Goal: Task Accomplishment & Management: Use online tool/utility

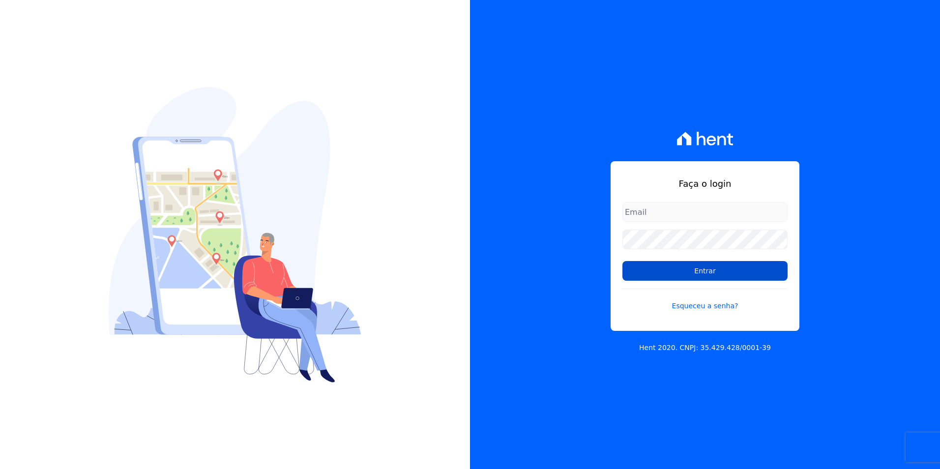
type input "[PERSON_NAME][EMAIL_ADDRESS][DOMAIN_NAME]"
click at [735, 266] on input "Entrar" at bounding box center [705, 271] width 165 height 20
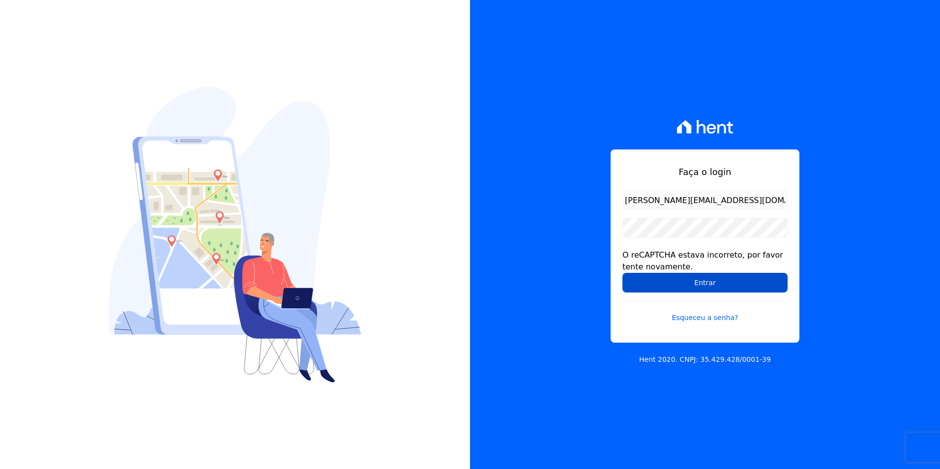
click at [682, 286] on input "Entrar" at bounding box center [705, 283] width 165 height 20
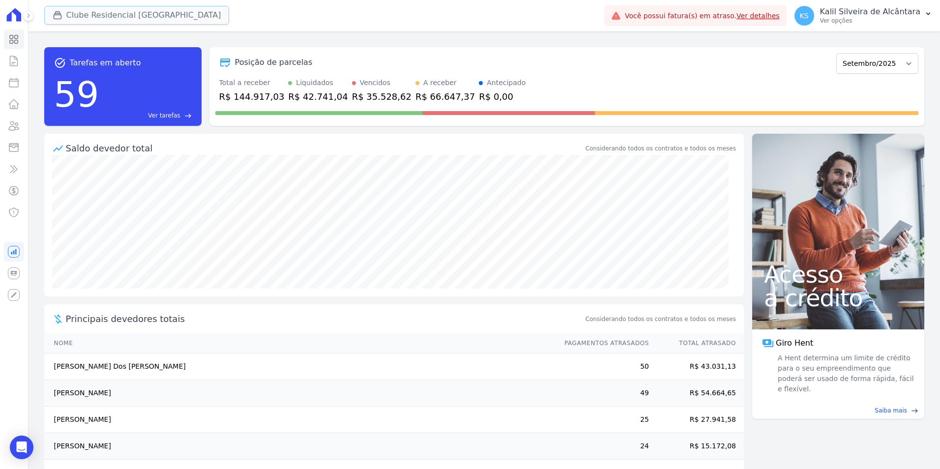
click at [68, 11] on button "Clube Residencial [GEOGRAPHIC_DATA]" at bounding box center [136, 15] width 185 height 19
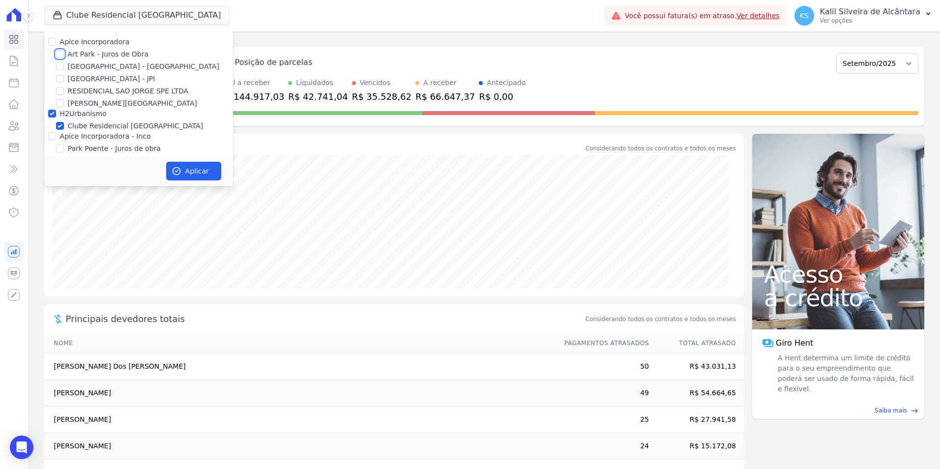
click at [59, 57] on input "Art Park - Juros de Obra" at bounding box center [60, 54] width 8 height 8
checkbox input "true"
click at [61, 63] on input "[GEOGRAPHIC_DATA] - [GEOGRAPHIC_DATA]" at bounding box center [60, 66] width 8 height 8
checkbox input "true"
click at [53, 140] on input "Apice Incorporadora - Inco" at bounding box center [52, 136] width 8 height 8
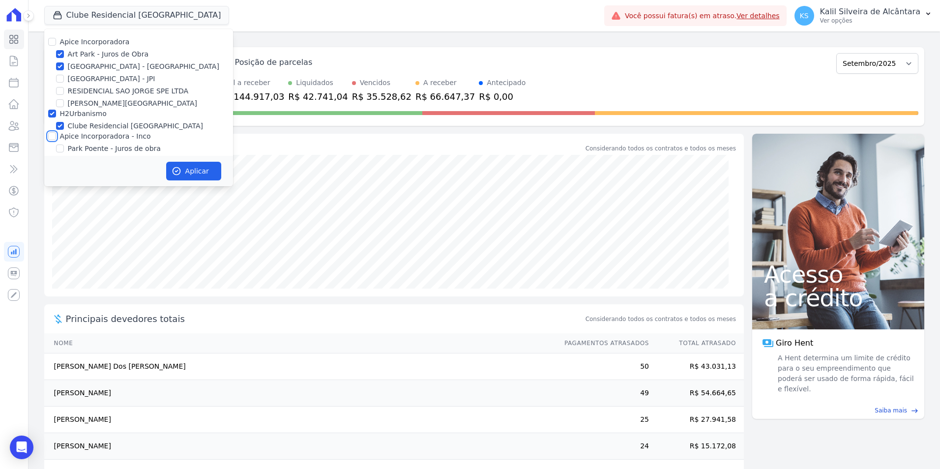
checkbox input "true"
click at [54, 112] on input "H2Urbanismo" at bounding box center [52, 114] width 8 height 8
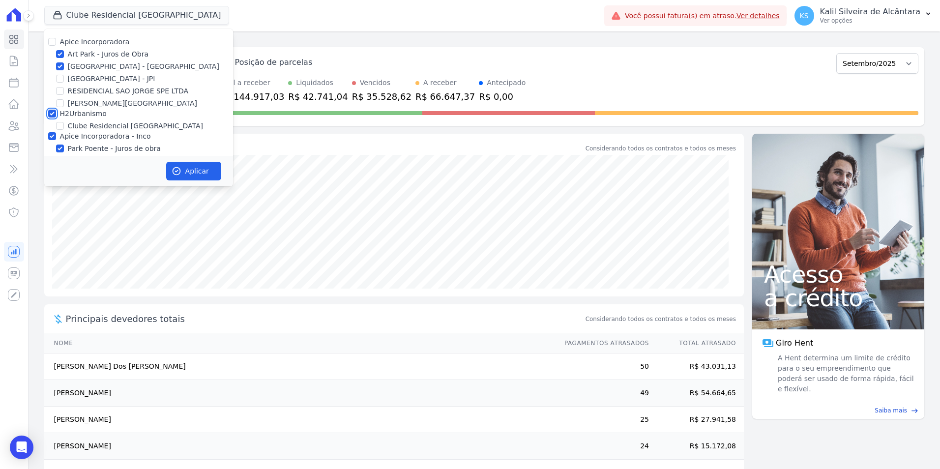
checkbox input "false"
click at [196, 171] on button "Aplicar" at bounding box center [193, 171] width 55 height 19
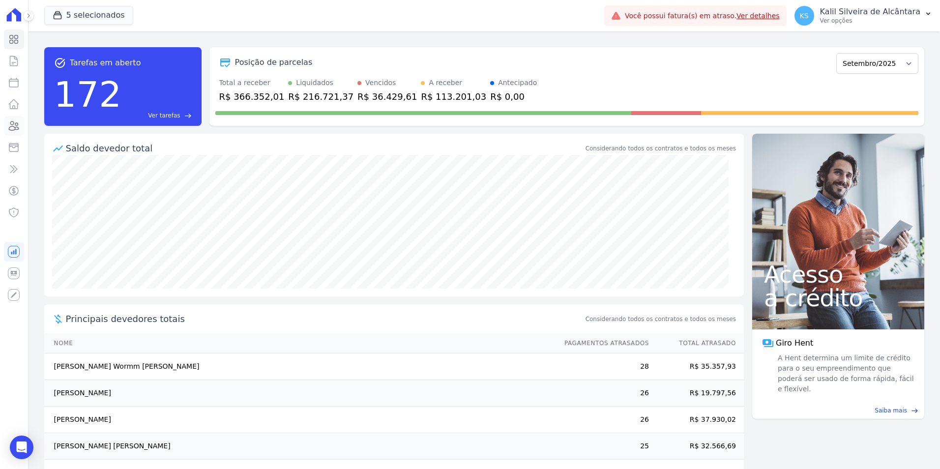
click at [12, 130] on icon at bounding box center [14, 126] width 12 height 12
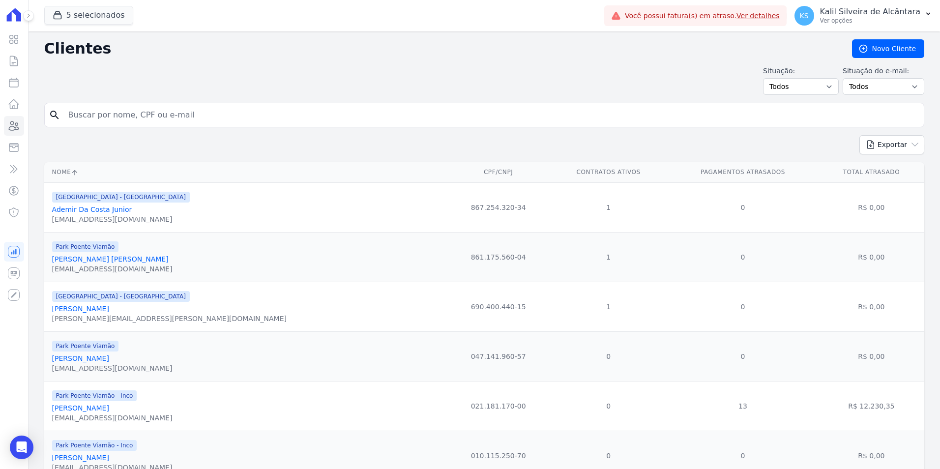
click at [111, 120] on input "search" at bounding box center [491, 115] width 858 height 20
type input "[PERSON_NAME]"
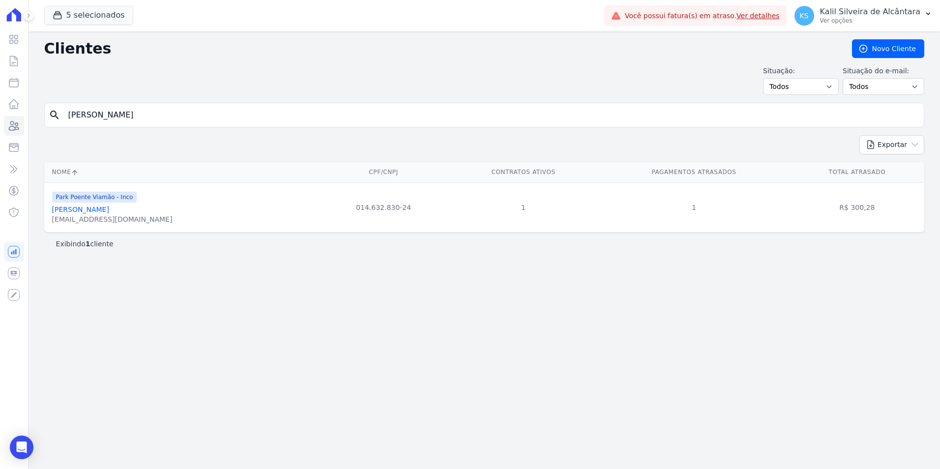
click at [109, 206] on link "[PERSON_NAME]" at bounding box center [80, 210] width 57 height 8
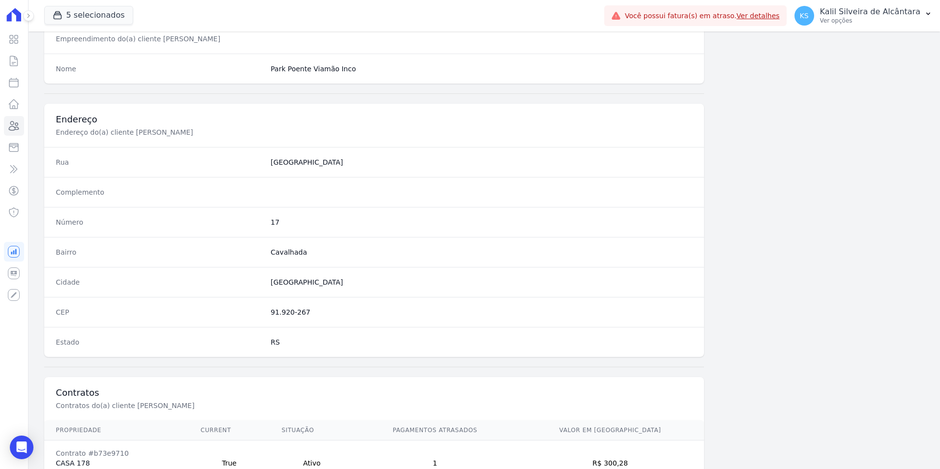
scroll to position [451, 0]
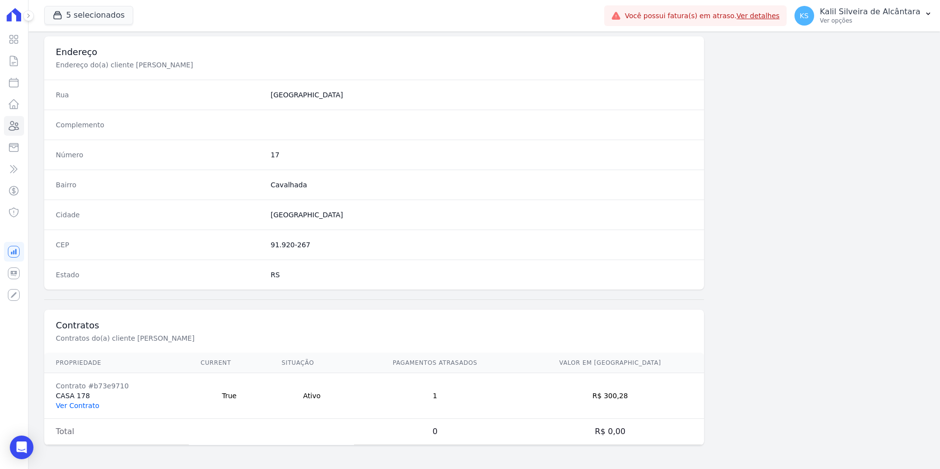
click at [86, 407] on link "Ver Contrato" at bounding box center [77, 406] width 43 height 8
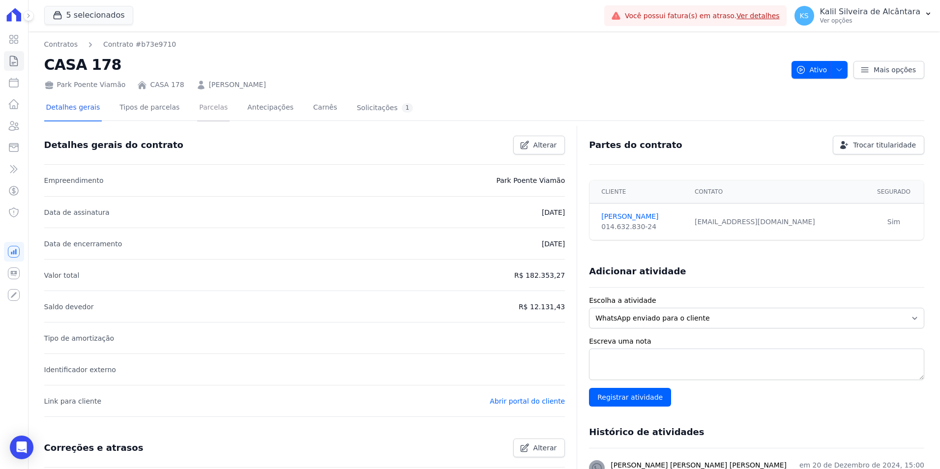
click at [204, 105] on link "Parcelas" at bounding box center [213, 108] width 32 height 26
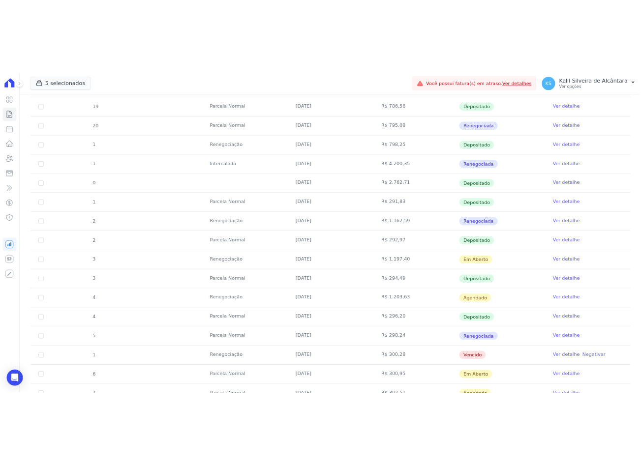
scroll to position [344, 0]
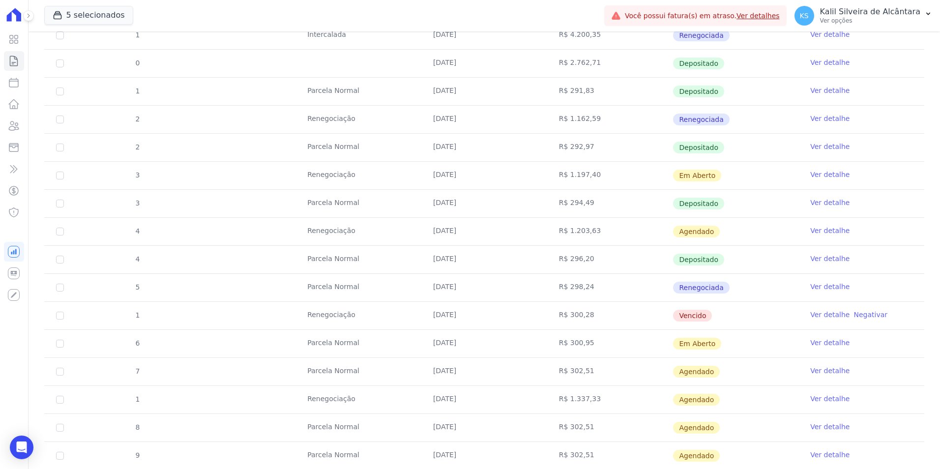
drag, startPoint x: 519, startPoint y: 314, endPoint x: 458, endPoint y: 314, distance: 61.0
click at [458, 314] on tr "1 Renegociação [DATE] R$ 300,28 [GEOGRAPHIC_DATA] Ver detalhe Negativar" at bounding box center [484, 316] width 880 height 28
drag, startPoint x: 458, startPoint y: 314, endPoint x: 456, endPoint y: 309, distance: 5.9
click at [413, 309] on td "Renegociação" at bounding box center [359, 316] width 126 height 28
drag, startPoint x: 435, startPoint y: 309, endPoint x: 403, endPoint y: 309, distance: 32.5
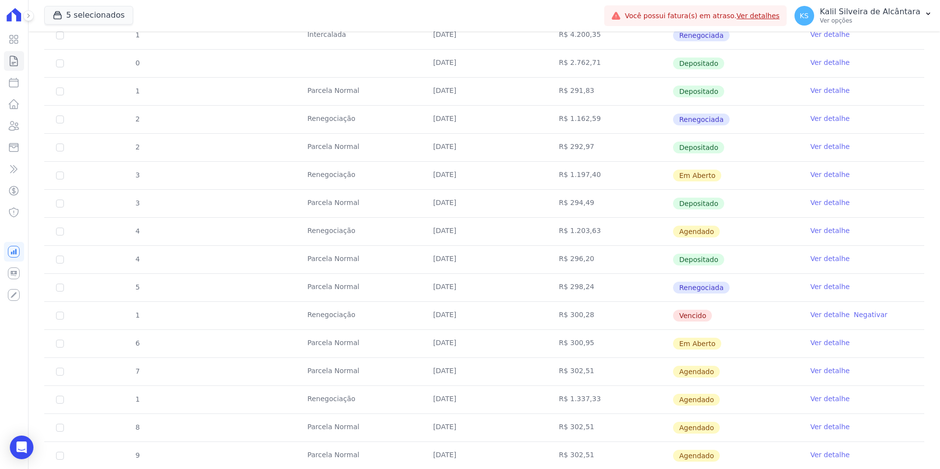
click at [403, 309] on tr "1 Renegociação [DATE] R$ 300,28 [GEOGRAPHIC_DATA] Ver detalhe Negativar" at bounding box center [484, 316] width 880 height 28
click at [12, 126] on icon at bounding box center [14, 125] width 10 height 9
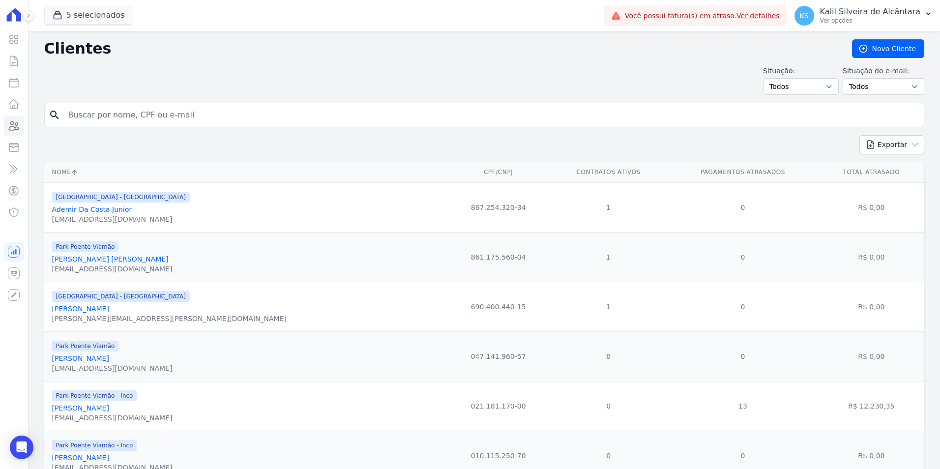
click at [186, 117] on input "search" at bounding box center [491, 115] width 858 height 20
type input "[PERSON_NAME]"
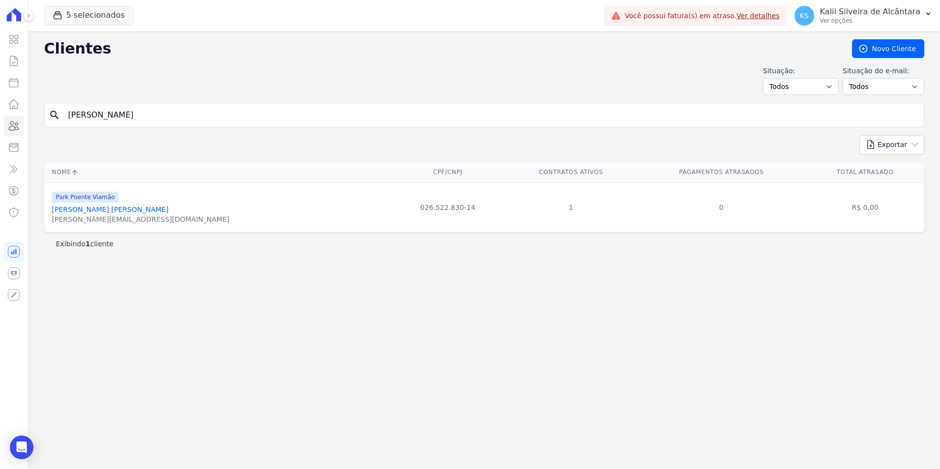
click at [0, 121] on html "Visão Geral Contratos [GEOGRAPHIC_DATA] Lotes Clientes Minha Carteira Transferê…" at bounding box center [470, 234] width 940 height 469
click at [391, 164] on th "CPF/CNPJ" at bounding box center [448, 172] width 115 height 20
click at [219, 128] on form "search" at bounding box center [484, 119] width 880 height 32
click at [217, 107] on input "search" at bounding box center [491, 115] width 858 height 20
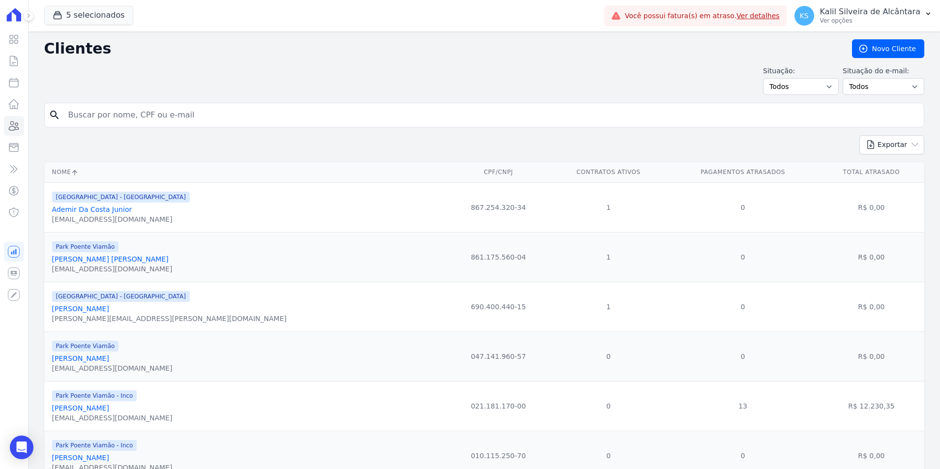
click at [137, 106] on input "search" at bounding box center [491, 115] width 858 height 20
type input "[PERSON_NAME]"
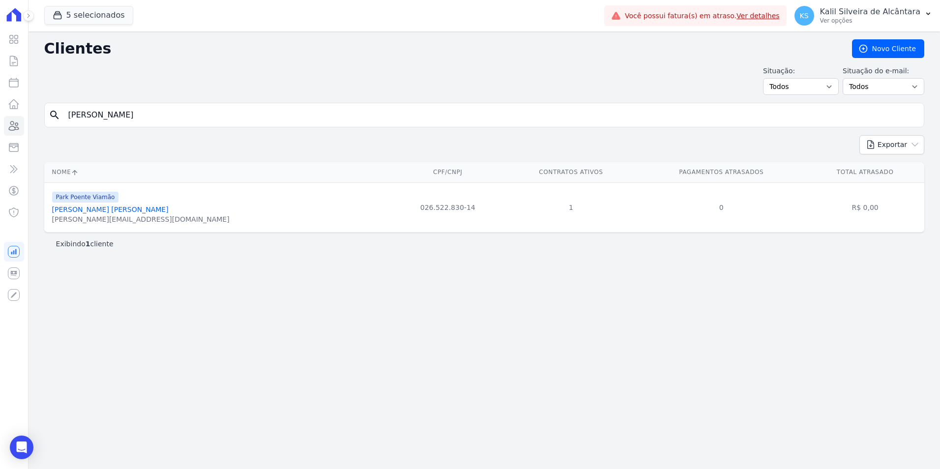
drag, startPoint x: -2, startPoint y: 125, endPoint x: 0, endPoint y: 130, distance: 5.3
click at [0, 129] on html "Visão Geral Contratos [GEOGRAPHIC_DATA] Lotes Clientes Minha Carteira Transferê…" at bounding box center [470, 234] width 940 height 469
click at [150, 111] on input "search" at bounding box center [491, 115] width 858 height 20
type input "andrielly"
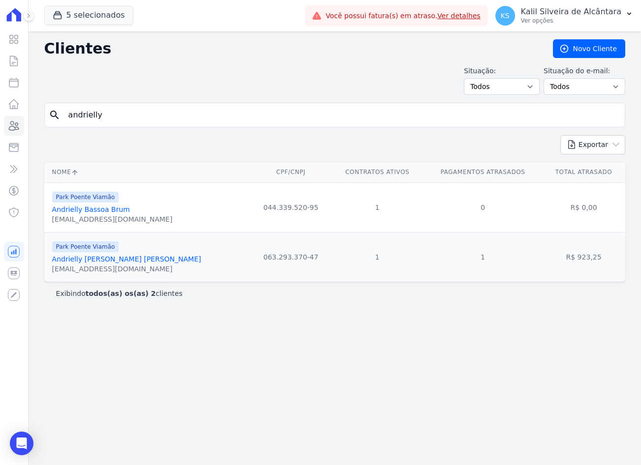
click at [0, 107] on html "Visão Geral Contratos [GEOGRAPHIC_DATA] Lotes Clientes Minha Carteira Transferê…" at bounding box center [320, 232] width 641 height 465
click at [125, 112] on input "andrielly" at bounding box center [341, 115] width 558 height 20
drag, startPoint x: 122, startPoint y: 111, endPoint x: 2, endPoint y: 114, distance: 120.5
click at [27, 117] on div "Visão Geral Contratos [GEOGRAPHIC_DATA] Lotes Clientes Minha Carteira Transferê…" at bounding box center [320, 232] width 641 height 465
type input "nayara"
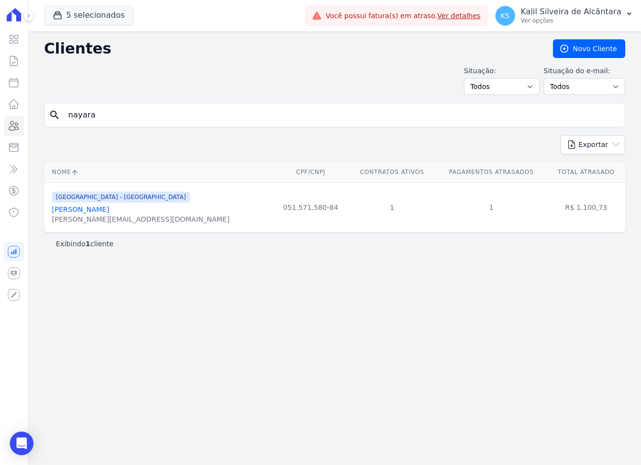
click at [102, 212] on link "[PERSON_NAME]" at bounding box center [80, 210] width 57 height 8
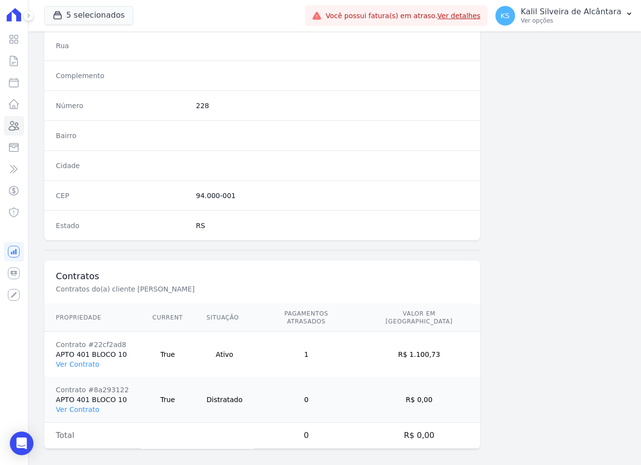
scroll to position [451, 0]
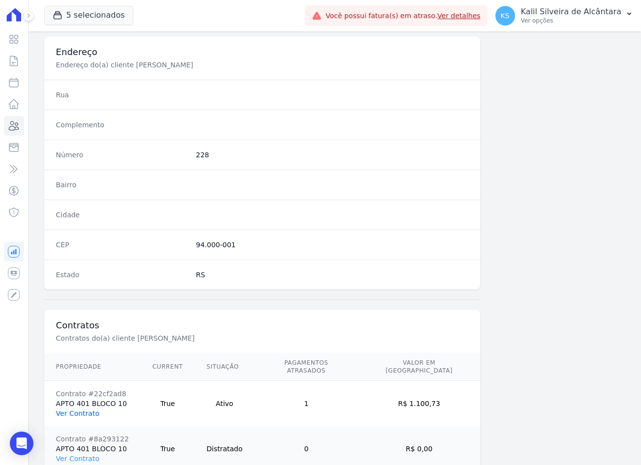
click at [75, 410] on link "Ver Contrato" at bounding box center [77, 414] width 43 height 8
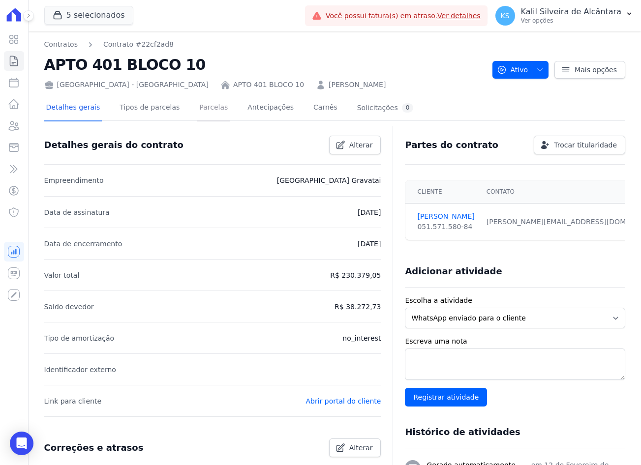
click at [197, 112] on link "Parcelas" at bounding box center [213, 108] width 32 height 26
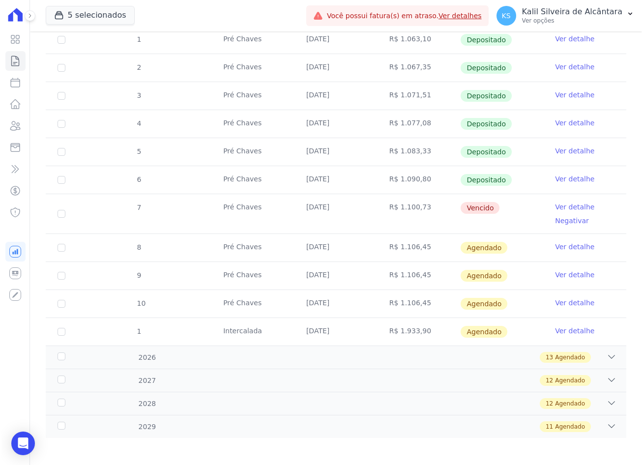
scroll to position [240, 0]
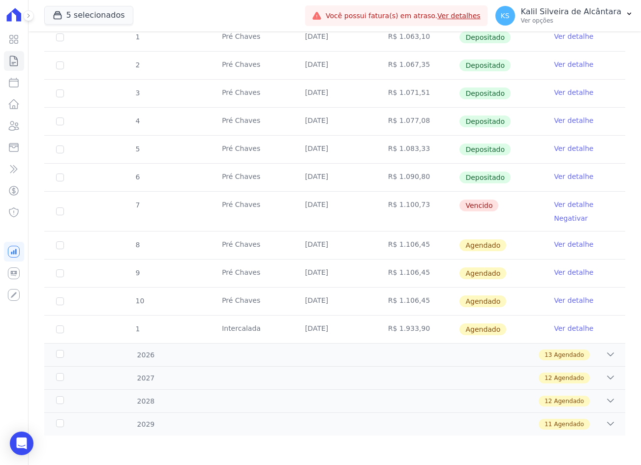
drag, startPoint x: 364, startPoint y: 204, endPoint x: 167, endPoint y: 207, distance: 197.3
click at [167, 207] on tr "7 Pré [PERSON_NAME] [DATE] R$ 1.100,73 [GEOGRAPHIC_DATA] Ver detalhe Negativar" at bounding box center [334, 211] width 581 height 40
click at [280, 187] on td "Pré Chaves" at bounding box center [251, 178] width 83 height 28
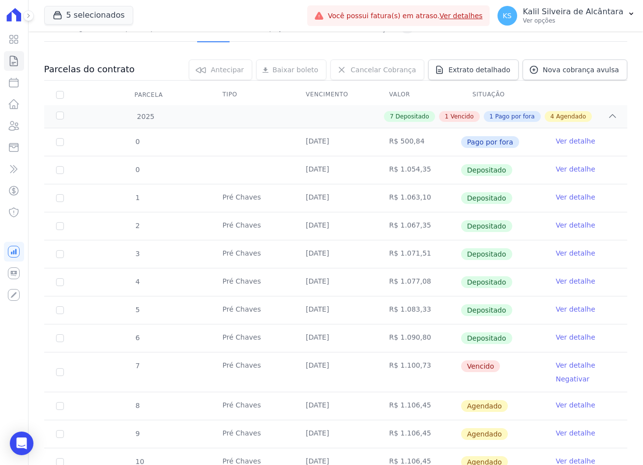
scroll to position [0, 0]
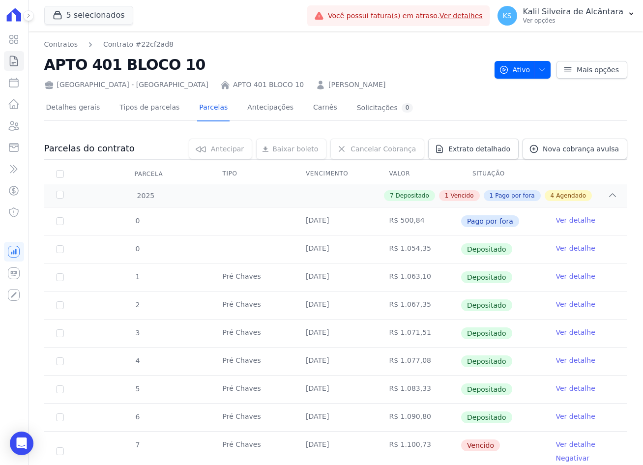
click at [329, 82] on link "[PERSON_NAME]" at bounding box center [357, 85] width 57 height 10
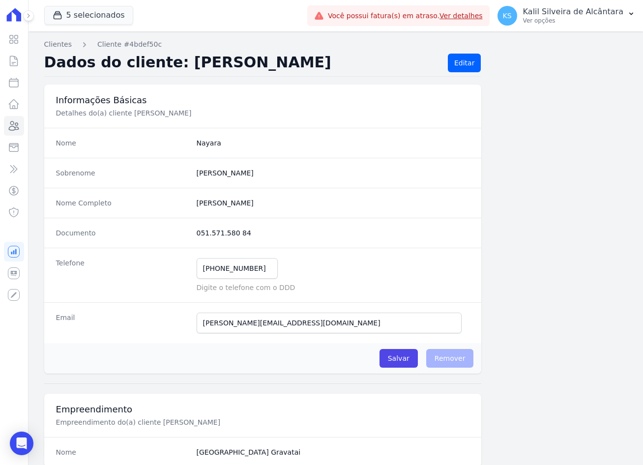
drag, startPoint x: 247, startPoint y: 235, endPoint x: 195, endPoint y: 237, distance: 51.7
click at [197, 237] on dd "051.571.580 84" at bounding box center [333, 233] width 273 height 10
copy dd "051.571.580 84"
click at [277, 198] on div "Nome Completo [PERSON_NAME]" at bounding box center [263, 203] width 438 height 30
drag, startPoint x: 221, startPoint y: 197, endPoint x: 189, endPoint y: 198, distance: 32.0
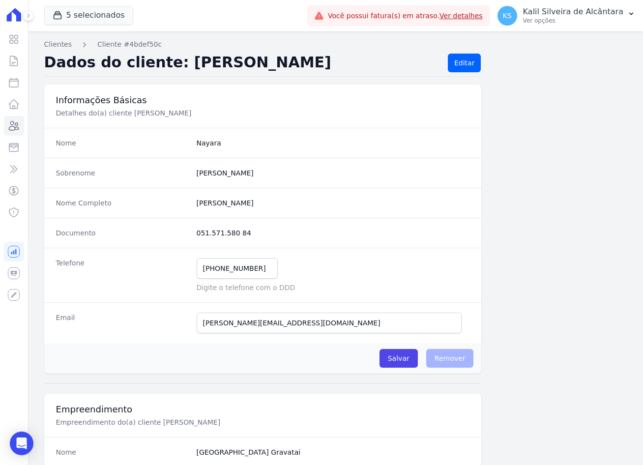
click at [189, 198] on div "Nome Completo [PERSON_NAME]" at bounding box center [263, 203] width 438 height 30
copy div "[PERSON_NAME]"
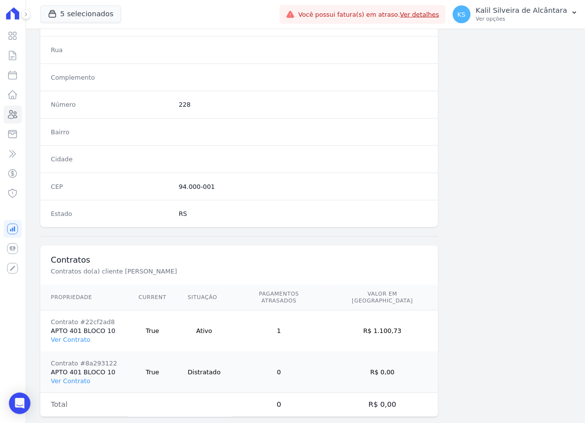
scroll to position [492, 0]
drag, startPoint x: 230, startPoint y: 203, endPoint x: 195, endPoint y: 207, distance: 35.7
click at [197, 207] on dd "94.000-001" at bounding box center [333, 204] width 273 height 10
copy dd "94.000-001"
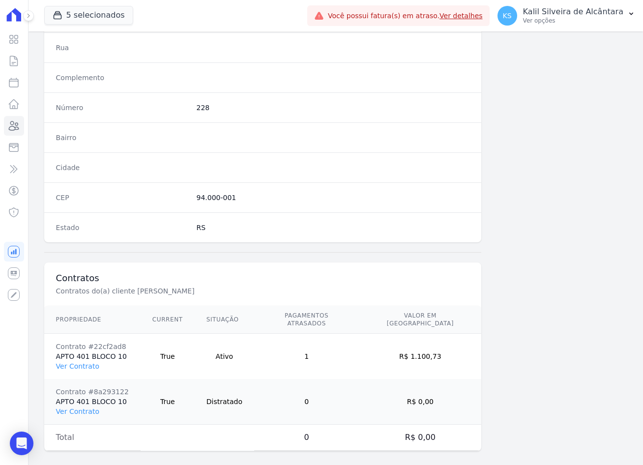
scroll to position [500, 0]
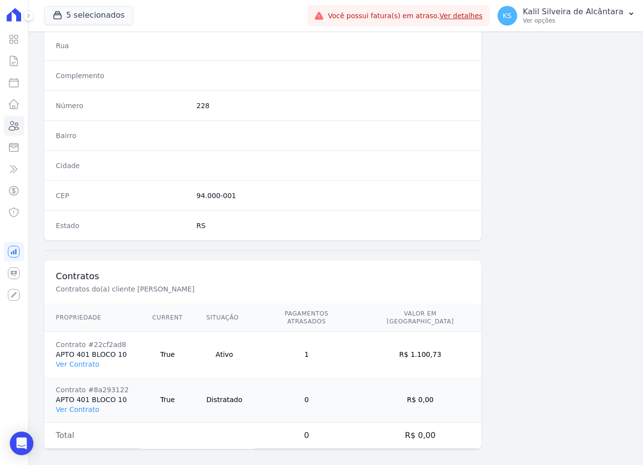
drag, startPoint x: 421, startPoint y: 347, endPoint x: 448, endPoint y: 347, distance: 26.6
click at [448, 347] on td "R$ 1.100,73" at bounding box center [420, 355] width 122 height 46
copy td "1.100,73"
click at [20, 131] on link "Clientes" at bounding box center [14, 126] width 20 height 20
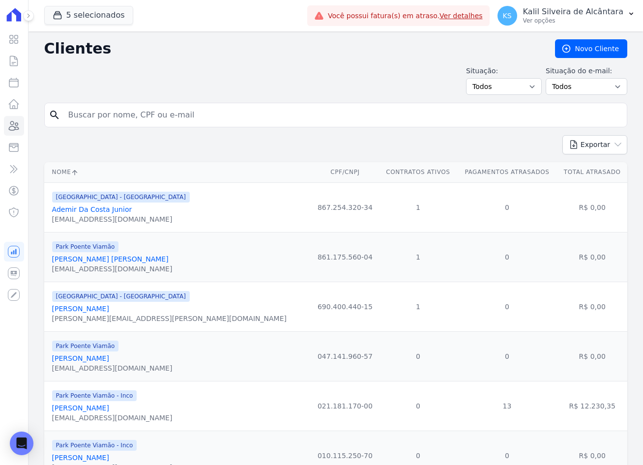
click at [145, 113] on input "search" at bounding box center [342, 115] width 561 height 20
type input "lucas ed"
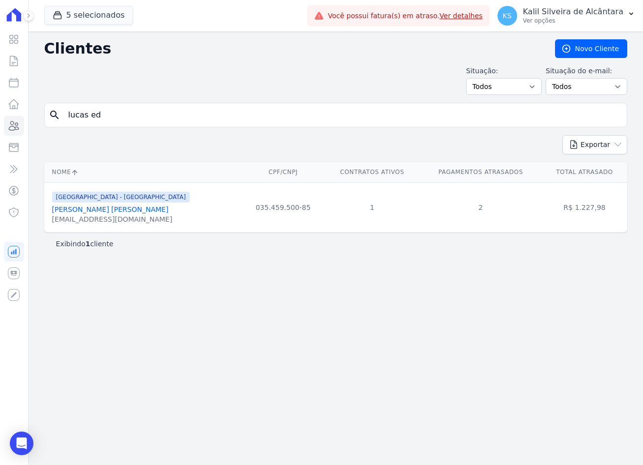
click at [127, 212] on link "[PERSON_NAME] [PERSON_NAME]" at bounding box center [110, 210] width 117 height 8
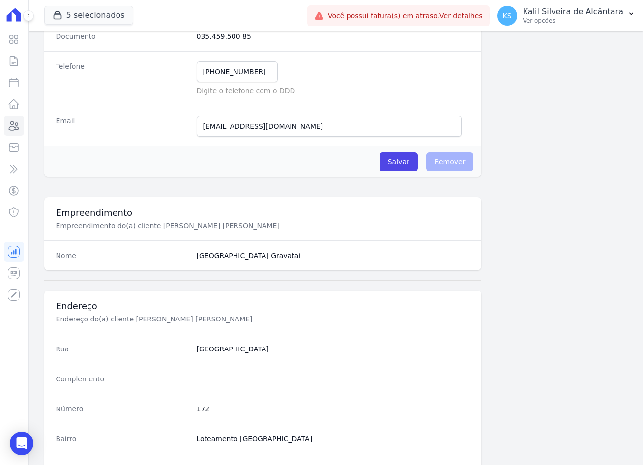
scroll to position [455, 0]
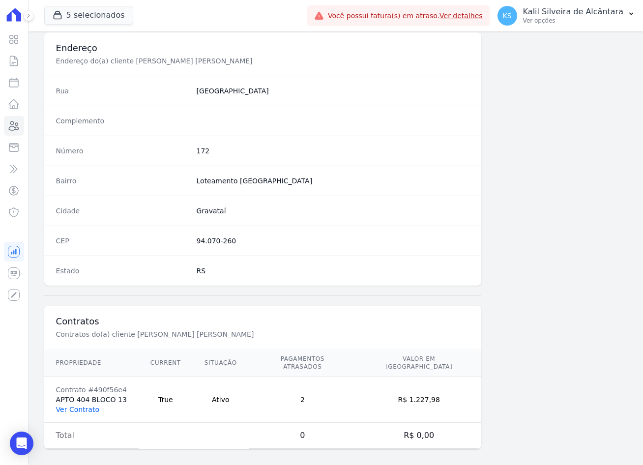
click at [85, 406] on link "Ver Contrato" at bounding box center [77, 410] width 43 height 8
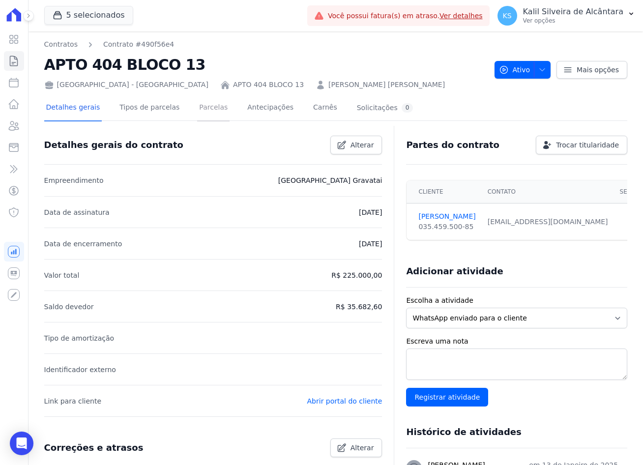
click at [211, 101] on link "Parcelas" at bounding box center [213, 108] width 32 height 26
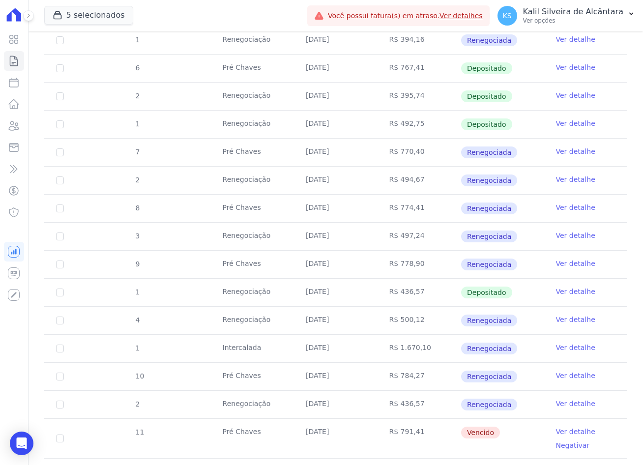
scroll to position [492, 0]
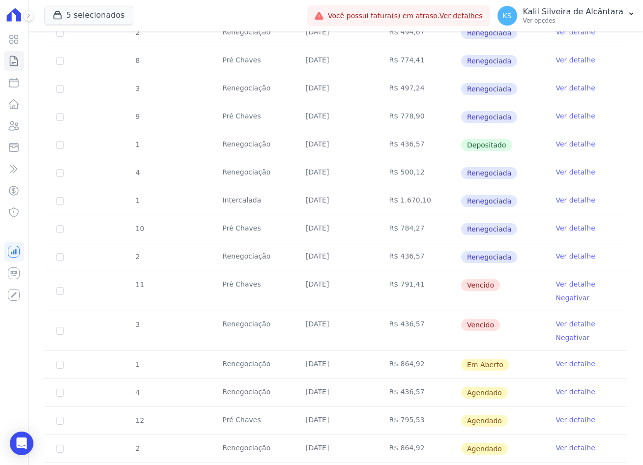
drag, startPoint x: 304, startPoint y: 283, endPoint x: 350, endPoint y: 290, distance: 45.8
click at [350, 290] on td "[DATE]" at bounding box center [335, 291] width 83 height 39
drag, startPoint x: 350, startPoint y: 290, endPoint x: 366, endPoint y: 334, distance: 46.7
click at [366, 334] on tr "3 Renegociação [DATE] R$ 436,57 [GEOGRAPHIC_DATA] Ver detalhe Negativar" at bounding box center [335, 331] width 583 height 40
drag, startPoint x: 366, startPoint y: 334, endPoint x: 262, endPoint y: 330, distance: 104.3
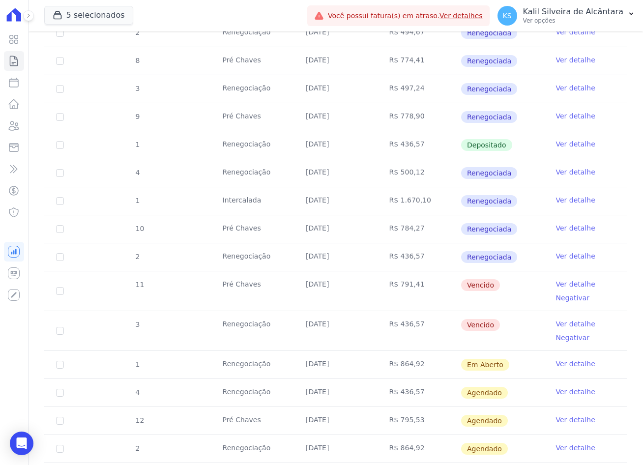
click at [268, 330] on td "Renegociação" at bounding box center [252, 330] width 83 height 39
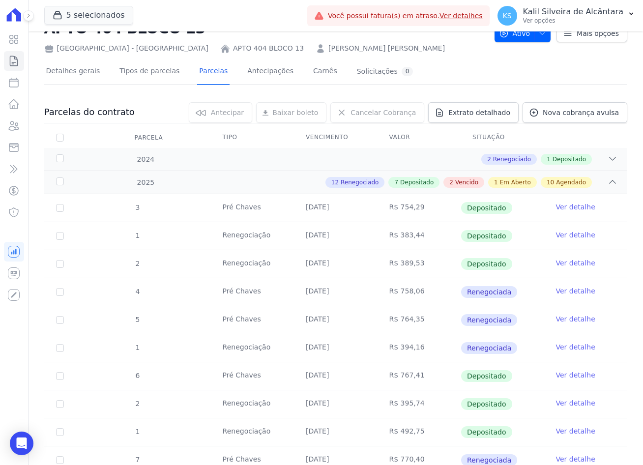
scroll to position [0, 0]
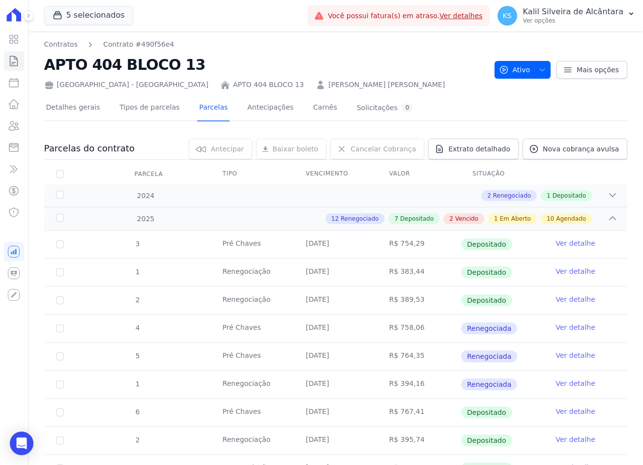
click at [329, 83] on link "[PERSON_NAME] [PERSON_NAME]" at bounding box center [387, 85] width 117 height 10
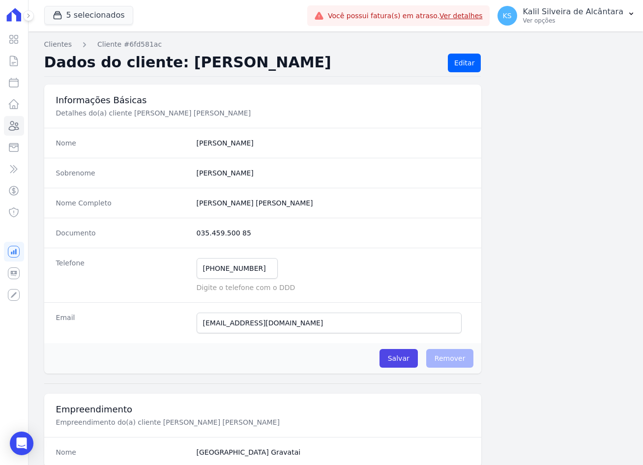
drag, startPoint x: 241, startPoint y: 230, endPoint x: 184, endPoint y: 238, distance: 57.2
click at [184, 238] on div "Documento 035.459.500 85" at bounding box center [263, 233] width 438 height 30
copy div "035.459.500 85"
click at [292, 202] on completo "[PERSON_NAME] [PERSON_NAME]" at bounding box center [333, 203] width 273 height 10
drag, startPoint x: 292, startPoint y: 202, endPoint x: 188, endPoint y: 207, distance: 103.4
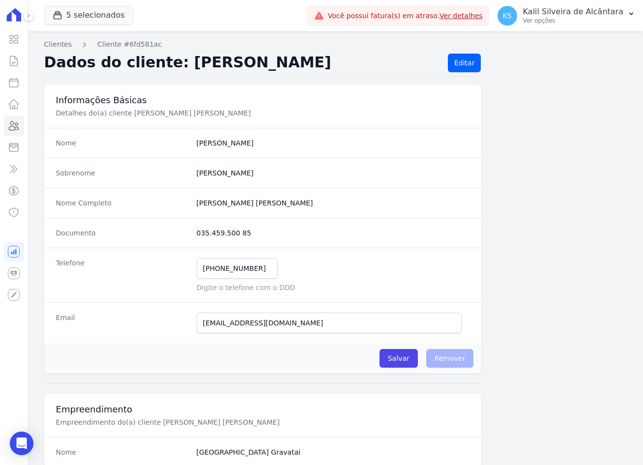
click at [188, 207] on div "Nome Completo [PERSON_NAME] [PERSON_NAME]" at bounding box center [263, 203] width 438 height 30
copy dl "[PERSON_NAME] [PERSON_NAME]"
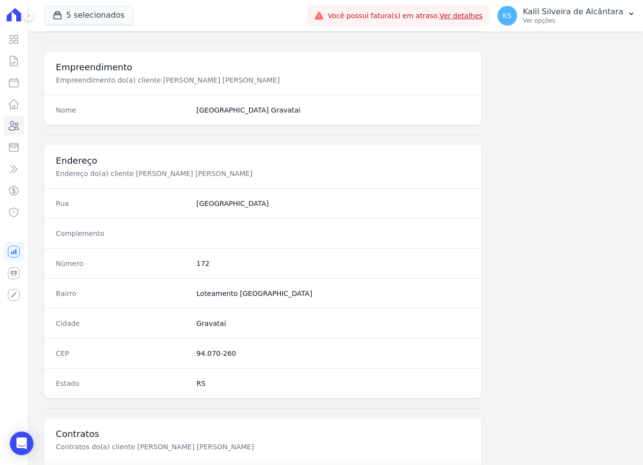
scroll to position [344, 0]
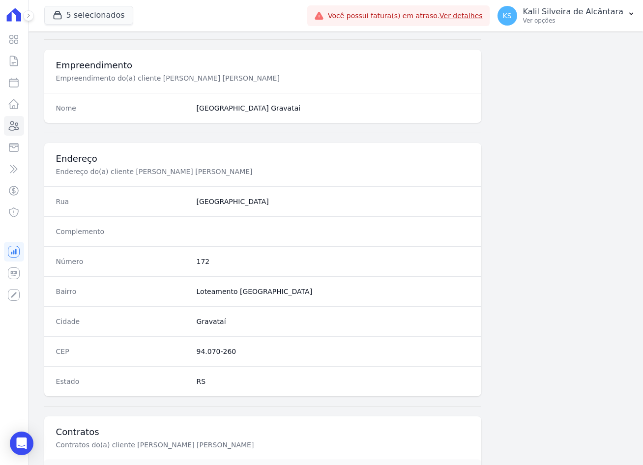
drag, startPoint x: 228, startPoint y: 353, endPoint x: 194, endPoint y: 358, distance: 33.7
click at [194, 358] on div "CEP 94.070-260" at bounding box center [263, 351] width 438 height 30
copy dd "94.070-260"
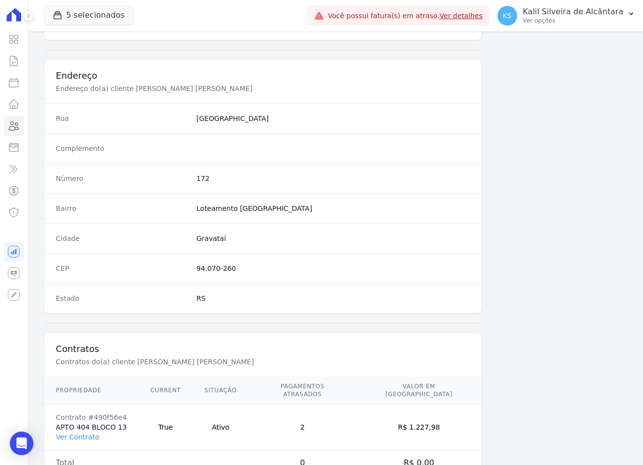
scroll to position [455, 0]
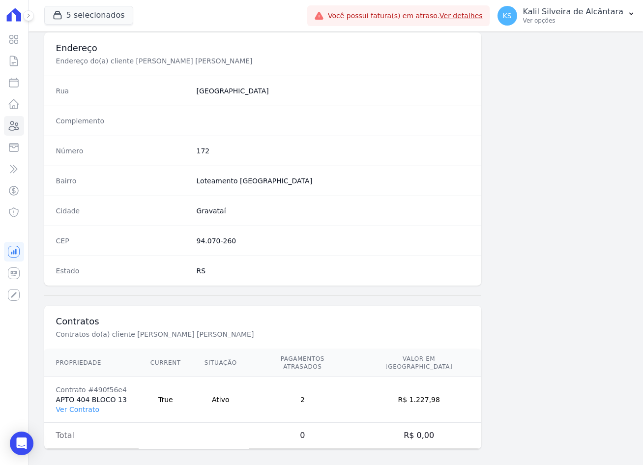
drag, startPoint x: 423, startPoint y: 394, endPoint x: 447, endPoint y: 397, distance: 23.2
click at [447, 397] on td "R$ 1.227,98" at bounding box center [419, 400] width 125 height 46
copy td "1.227,98"
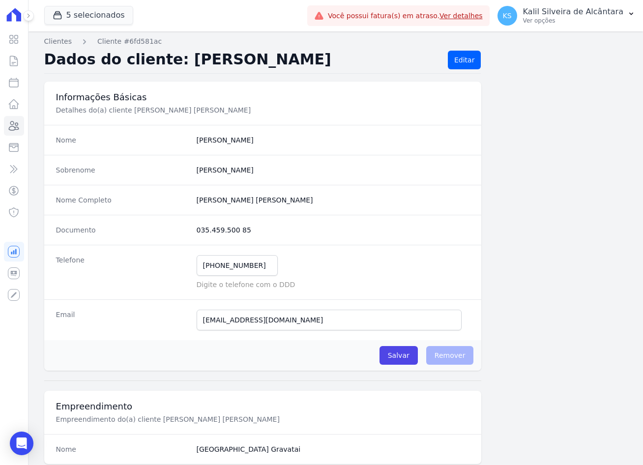
scroll to position [0, 0]
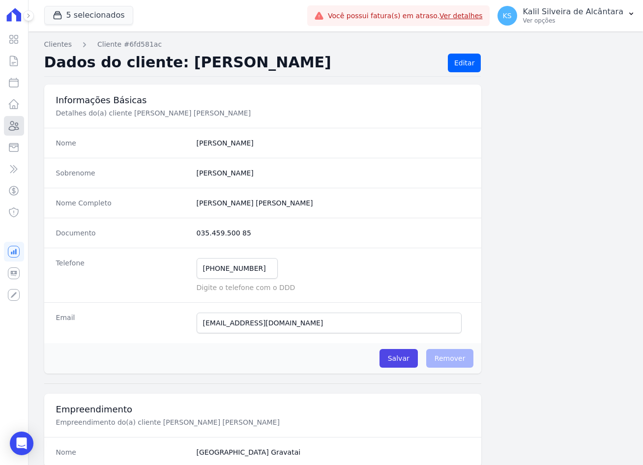
click at [10, 128] on icon at bounding box center [14, 126] width 12 height 12
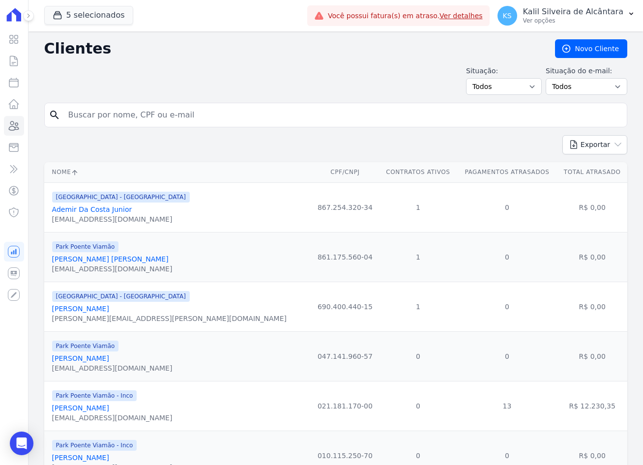
click at [145, 126] on div "search" at bounding box center [335, 115] width 583 height 25
click at [143, 121] on input "search" at bounding box center [342, 115] width 561 height 20
type input "[PERSON_NAME]"
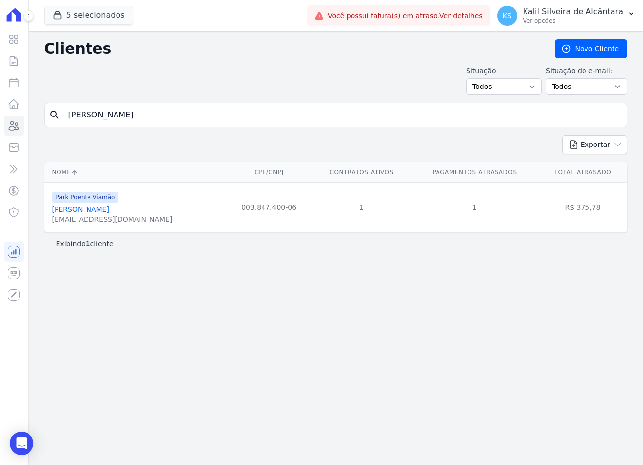
click at [111, 215] on div "[EMAIL_ADDRESS][DOMAIN_NAME]" at bounding box center [112, 219] width 121 height 10
click at [107, 212] on link "[PERSON_NAME]" at bounding box center [80, 210] width 57 height 8
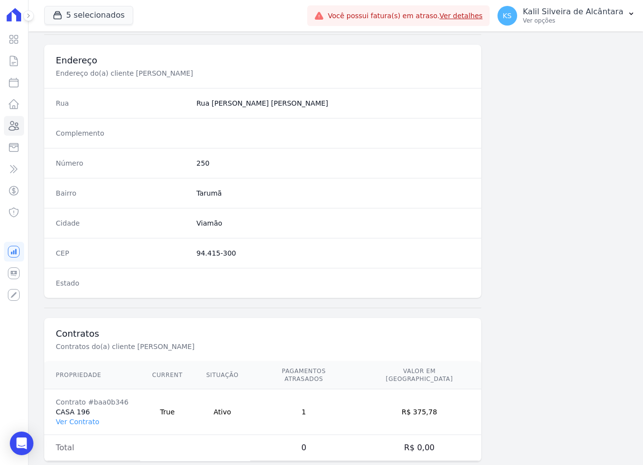
scroll to position [455, 0]
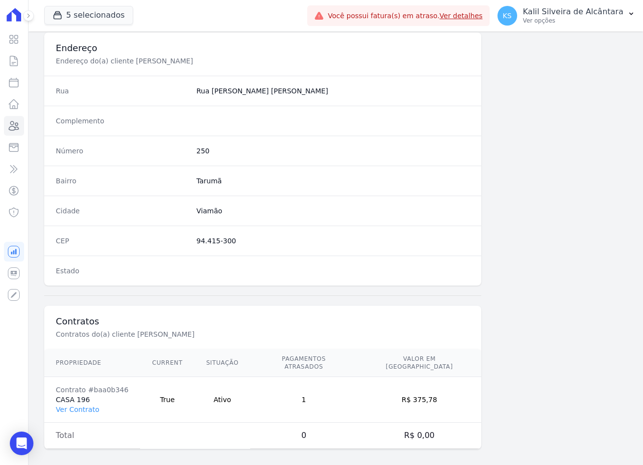
click at [88, 408] on td "Contrato #baa0b346 CASA 196 Ver Contrato" at bounding box center [92, 400] width 96 height 46
click at [87, 406] on link "Ver Contrato" at bounding box center [77, 410] width 43 height 8
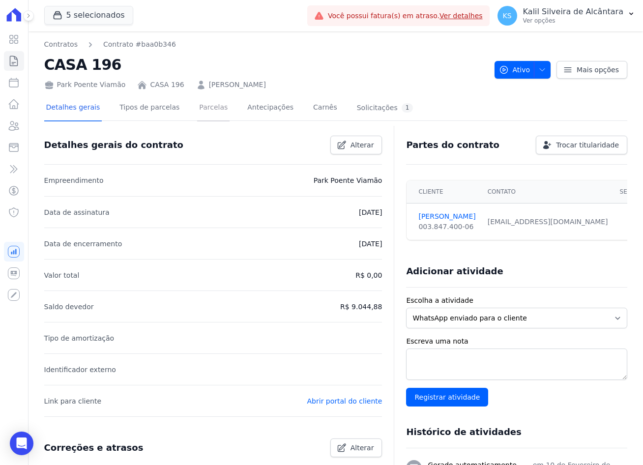
click at [197, 115] on link "Parcelas" at bounding box center [213, 108] width 32 height 26
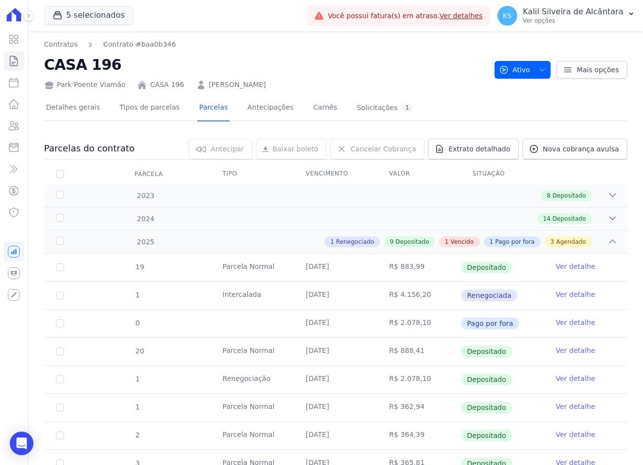
click at [232, 86] on link "[PERSON_NAME]" at bounding box center [237, 85] width 57 height 10
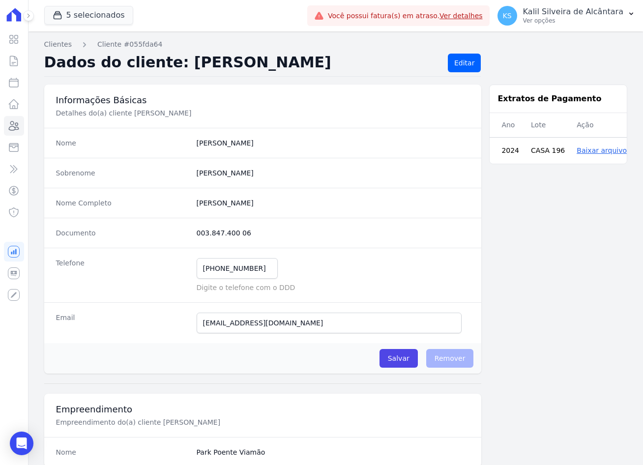
drag, startPoint x: 244, startPoint y: 228, endPoint x: 194, endPoint y: 231, distance: 50.7
click at [194, 231] on div "Documento 003.847.400 06" at bounding box center [263, 233] width 438 height 30
copy dd "003.847.400 06"
drag, startPoint x: 259, startPoint y: 270, endPoint x: 200, endPoint y: 273, distance: 59.1
click at [200, 273] on input "[PHONE_NUMBER]" at bounding box center [237, 268] width 81 height 21
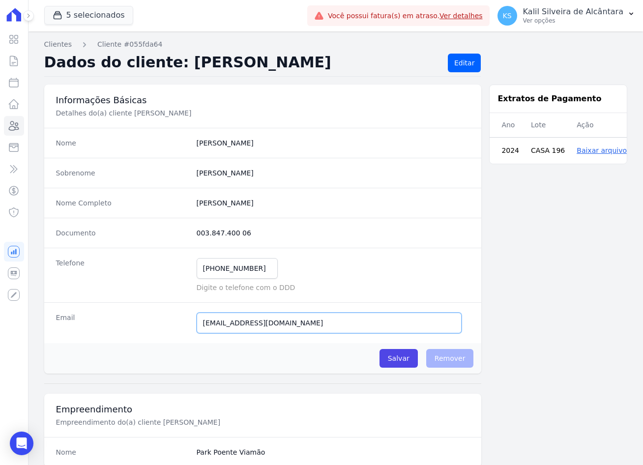
drag, startPoint x: 300, startPoint y: 325, endPoint x: 190, endPoint y: 332, distance: 110.4
click at [190, 332] on div "Email [EMAIL_ADDRESS][DOMAIN_NAME] Email confirmado." at bounding box center [263, 322] width 438 height 41
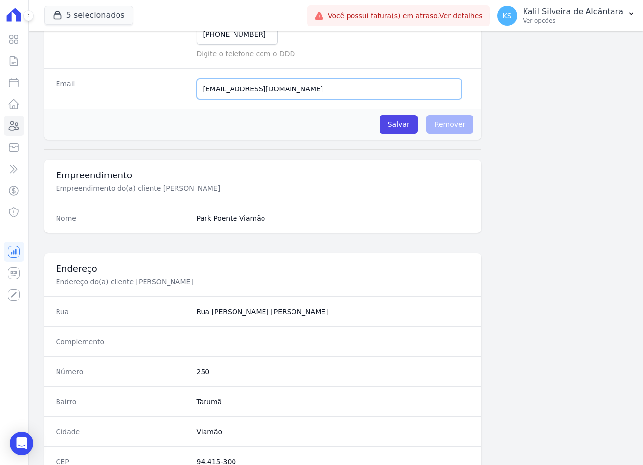
scroll to position [295, 0]
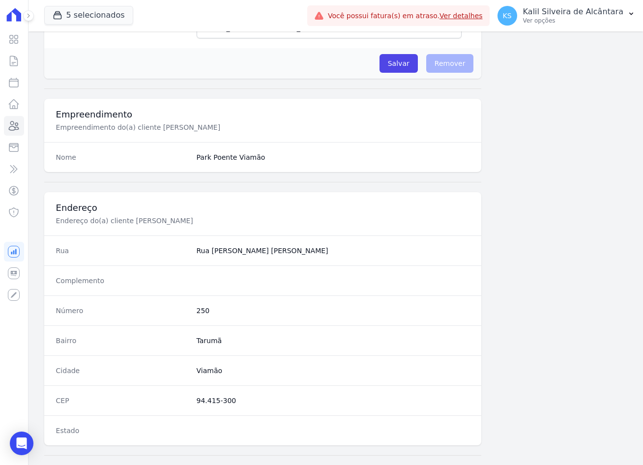
drag, startPoint x: 230, startPoint y: 399, endPoint x: 194, endPoint y: 404, distance: 35.7
click at [197, 404] on dd "94.415-300" at bounding box center [333, 401] width 273 height 10
click at [201, 306] on dd "250" at bounding box center [333, 311] width 273 height 10
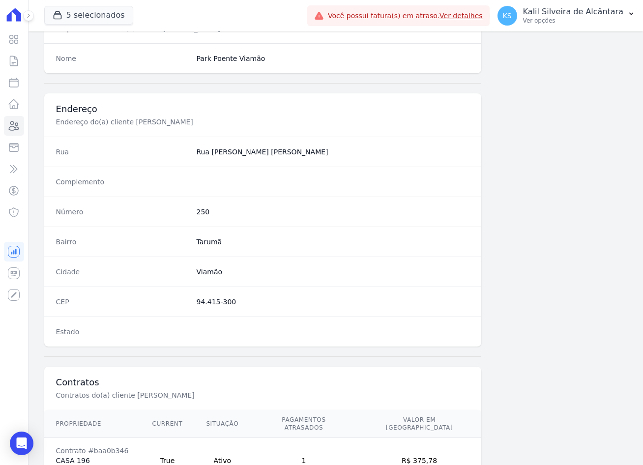
scroll to position [455, 0]
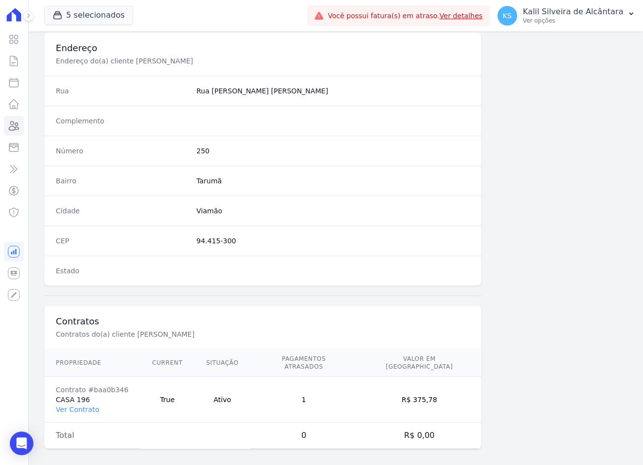
click at [428, 394] on td "R$ 375,78" at bounding box center [420, 400] width 124 height 46
drag, startPoint x: 426, startPoint y: 393, endPoint x: 445, endPoint y: 392, distance: 18.2
click at [445, 392] on td "R$ 375,78" at bounding box center [420, 400] width 124 height 46
click at [78, 406] on link "Ver Contrato" at bounding box center [77, 410] width 43 height 8
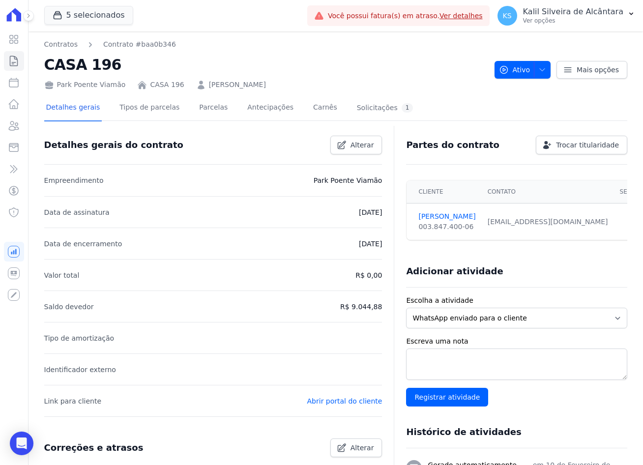
click at [210, 85] on link "[PERSON_NAME]" at bounding box center [237, 85] width 57 height 10
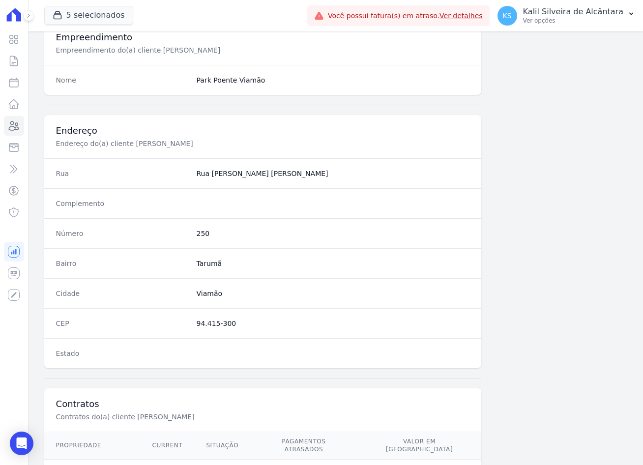
scroll to position [455, 0]
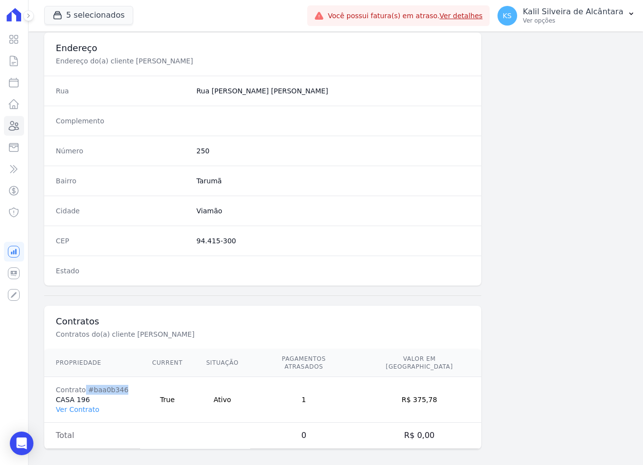
drag, startPoint x: 125, startPoint y: 381, endPoint x: 83, endPoint y: 385, distance: 42.0
click at [83, 385] on div "Contrato #baa0b346" at bounding box center [92, 390] width 73 height 10
click at [6, 128] on link "Clientes" at bounding box center [14, 126] width 20 height 20
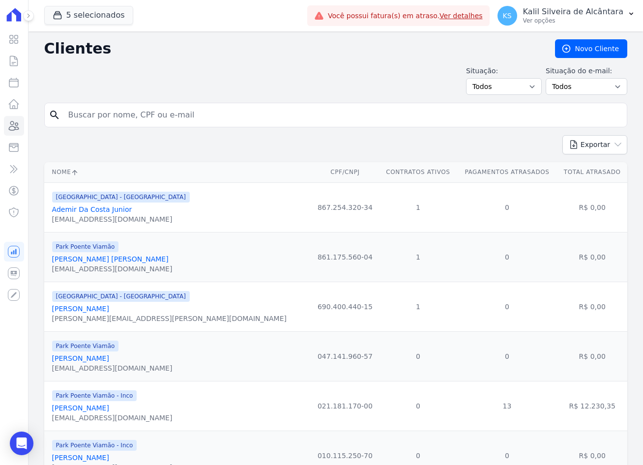
click at [217, 117] on input "search" at bounding box center [342, 115] width 561 height 20
type input "[DEMOGRAPHIC_DATA][PERSON_NAME]"
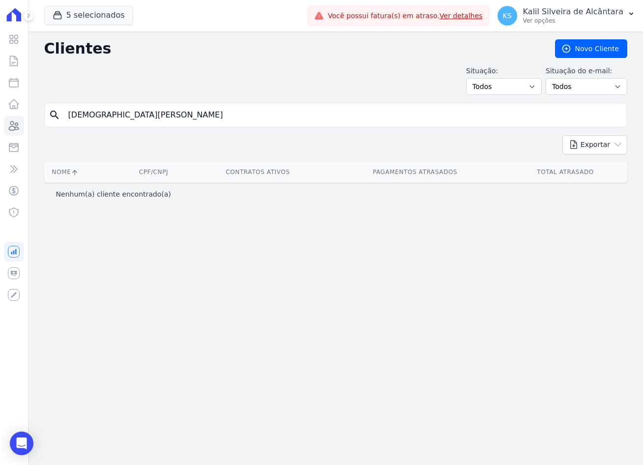
drag, startPoint x: 117, startPoint y: 120, endPoint x: -100, endPoint y: 126, distance: 217.5
click at [0, 126] on html "Visão Geral Contratos [GEOGRAPHIC_DATA] Lotes Clientes Minha Carteira Transferê…" at bounding box center [321, 232] width 643 height 465
type input "[PERSON_NAME]"
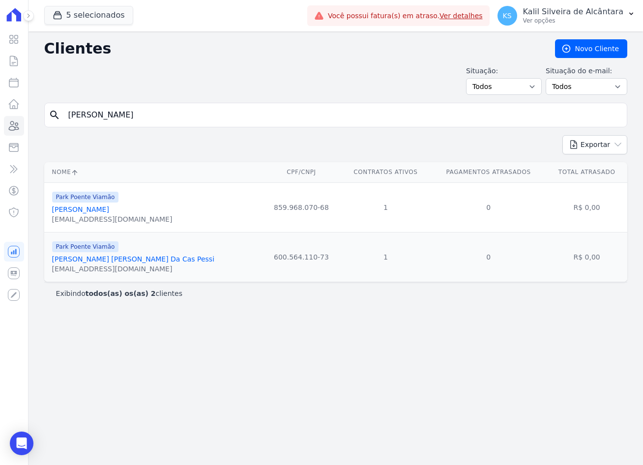
drag, startPoint x: 133, startPoint y: 122, endPoint x: -76, endPoint y: 125, distance: 208.6
click at [0, 125] on html "Visão Geral Contratos [GEOGRAPHIC_DATA] Lotes Clientes Minha Carteira Transferê…" at bounding box center [321, 232] width 643 height 465
type input "[PERSON_NAME]"
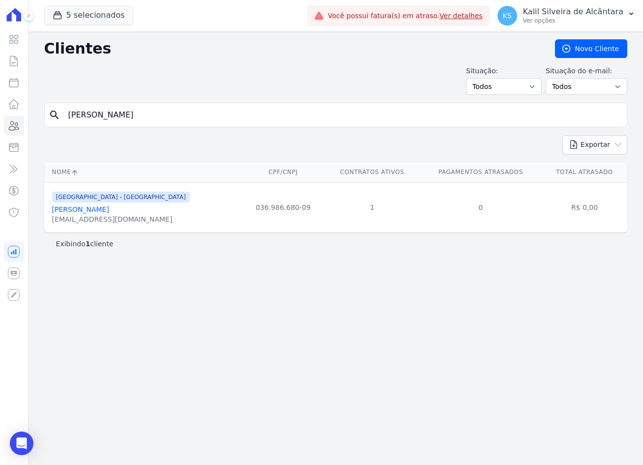
click at [89, 212] on link "[PERSON_NAME]" at bounding box center [80, 210] width 57 height 8
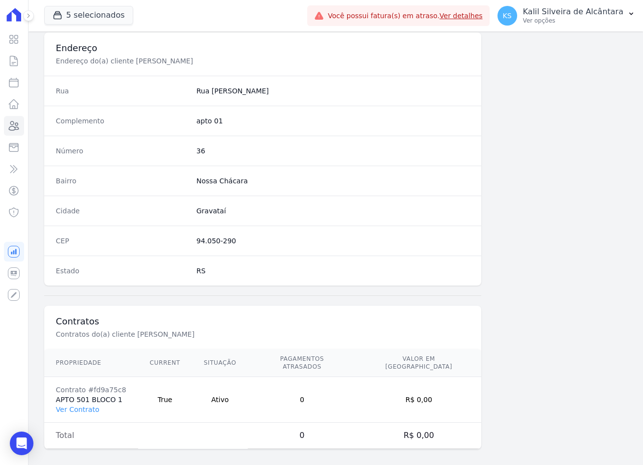
scroll to position [160, 0]
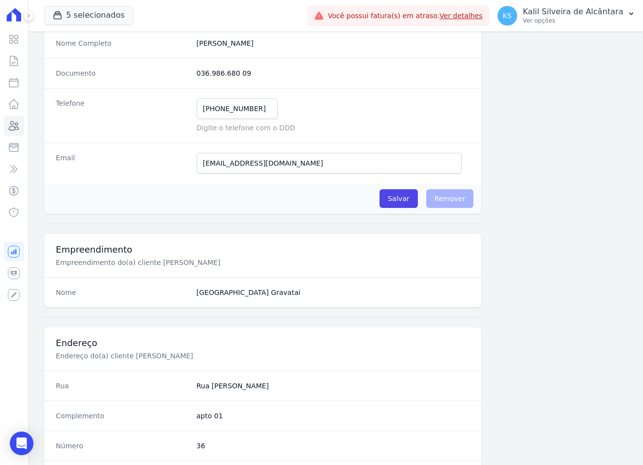
drag, startPoint x: 248, startPoint y: 66, endPoint x: 196, endPoint y: 77, distance: 53.4
click at [196, 77] on div "Documento 036.986.680 09" at bounding box center [263, 73] width 438 height 30
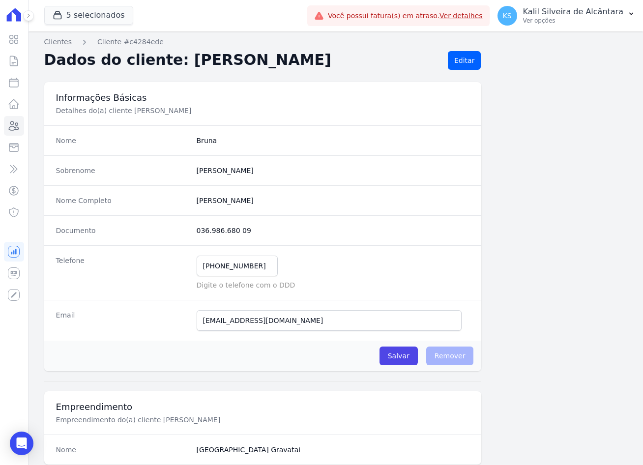
scroll to position [0, 0]
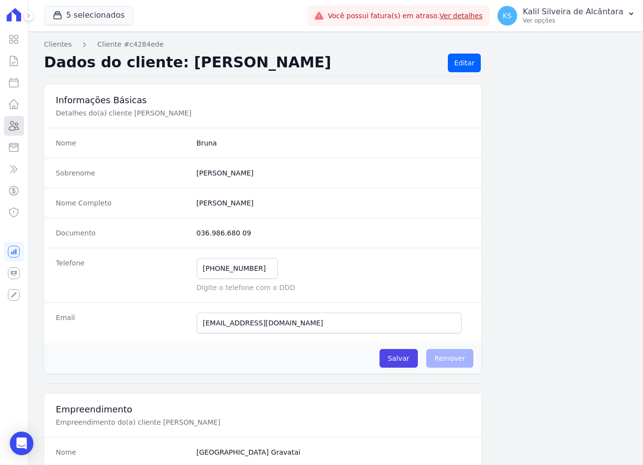
click at [14, 124] on icon at bounding box center [14, 126] width 12 height 12
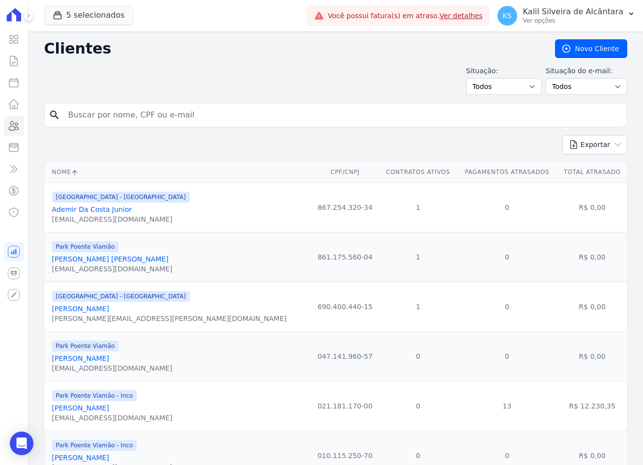
click at [116, 115] on input "search" at bounding box center [342, 115] width 561 height 20
type input "[PERSON_NAME]"
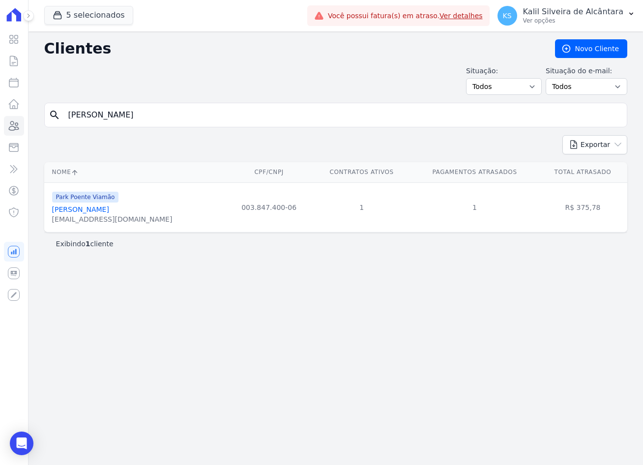
click at [109, 207] on link "[PERSON_NAME]" at bounding box center [80, 210] width 57 height 8
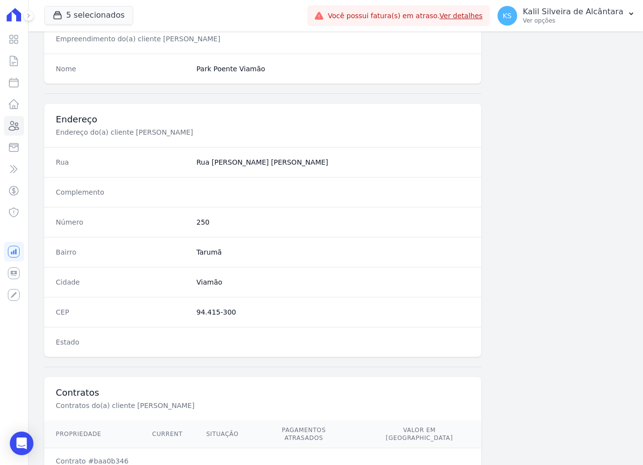
scroll to position [455, 0]
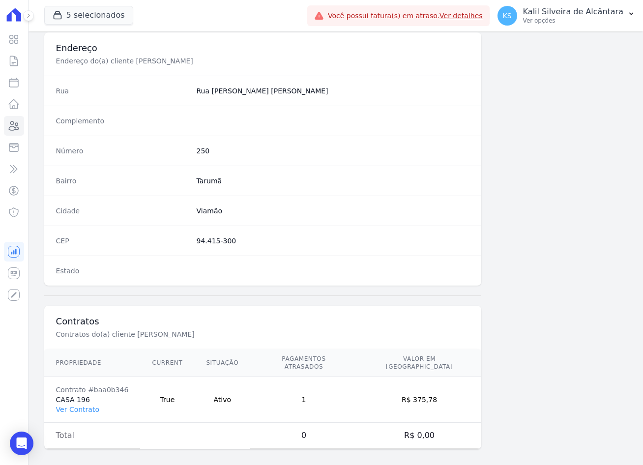
click at [96, 401] on td "Contrato #baa0b346 CASA 196 Ver Contrato" at bounding box center [92, 400] width 96 height 46
click at [95, 406] on link "Ver Contrato" at bounding box center [77, 410] width 43 height 8
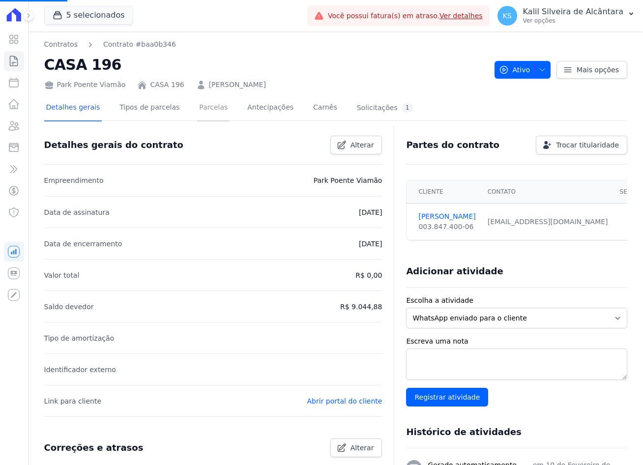
click at [201, 106] on link "Parcelas" at bounding box center [213, 108] width 32 height 26
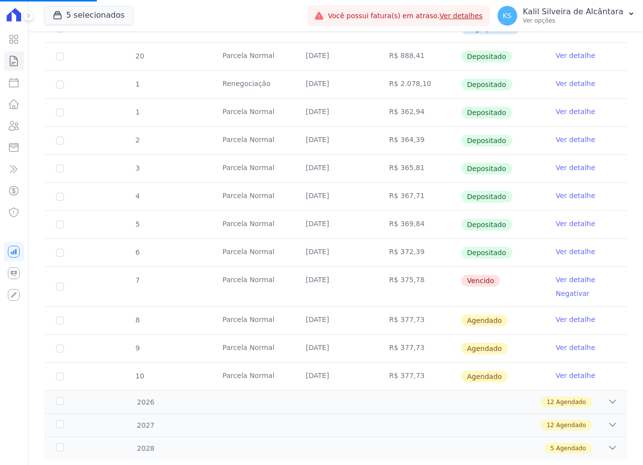
scroll to position [148, 0]
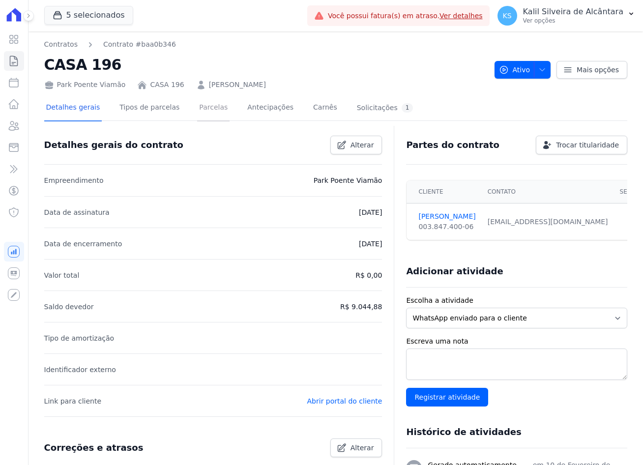
click at [200, 121] on link "Parcelas" at bounding box center [213, 108] width 32 height 26
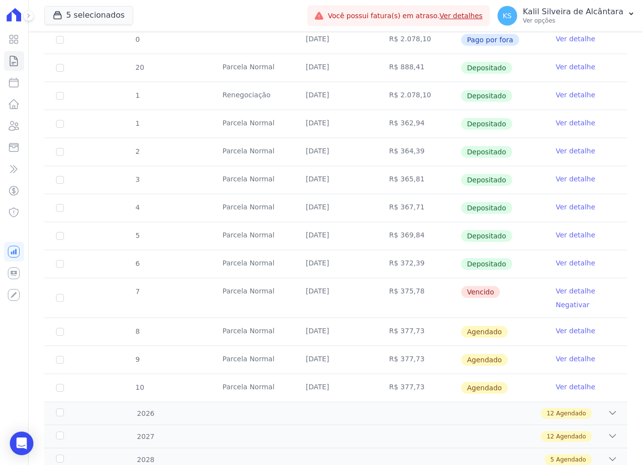
scroll to position [295, 0]
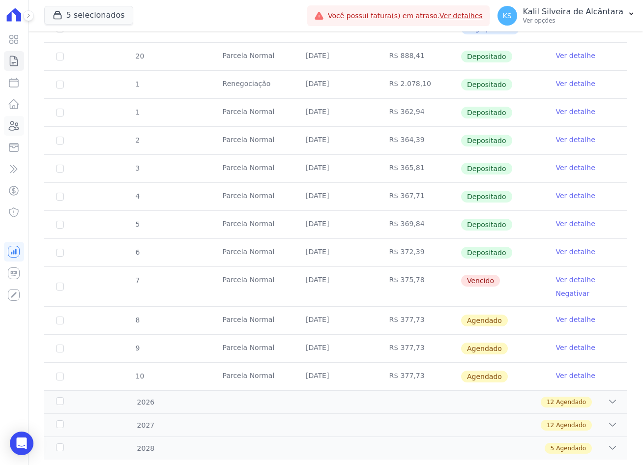
click at [15, 127] on icon at bounding box center [14, 125] width 10 height 9
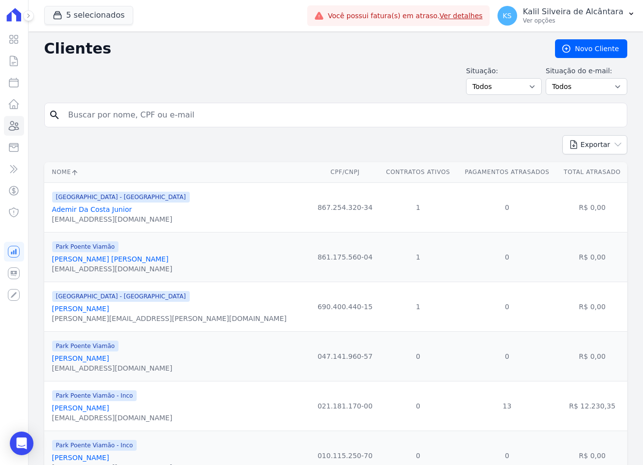
drag, startPoint x: 132, startPoint y: 113, endPoint x: 73, endPoint y: 121, distance: 60.0
click at [73, 121] on input "search" at bounding box center [342, 115] width 561 height 20
type input "[PERSON_NAME] [PERSON_NAME]"
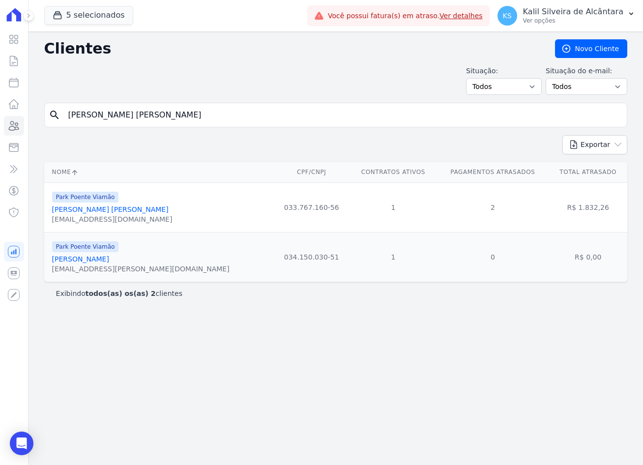
click at [101, 209] on link "[PERSON_NAME] [PERSON_NAME]" at bounding box center [110, 210] width 117 height 8
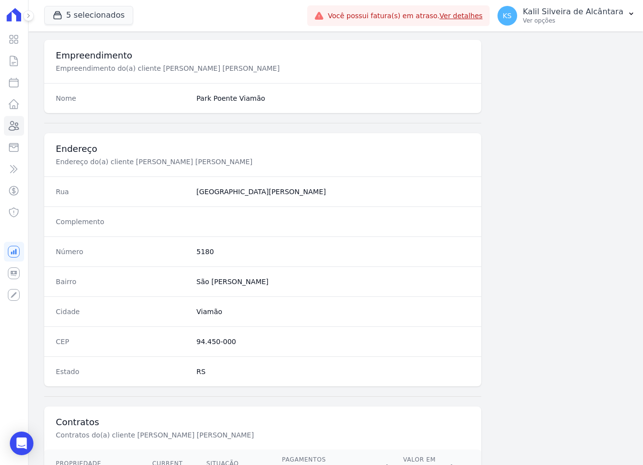
scroll to position [455, 0]
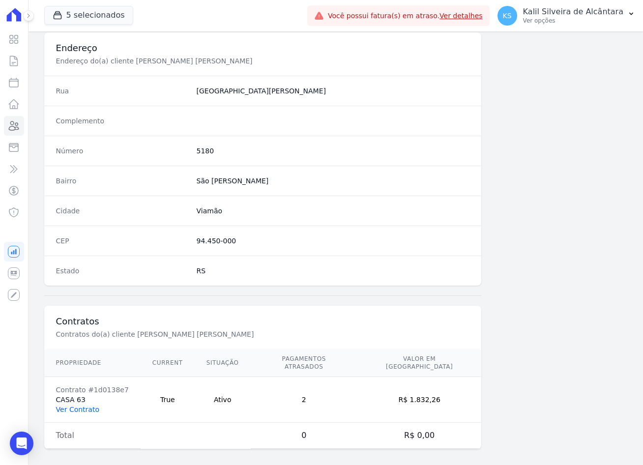
click at [84, 406] on link "Ver Contrato" at bounding box center [77, 410] width 43 height 8
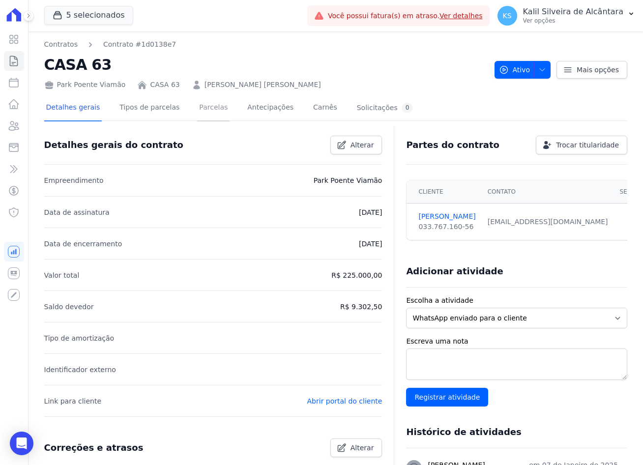
click at [197, 117] on link "Parcelas" at bounding box center [213, 108] width 32 height 26
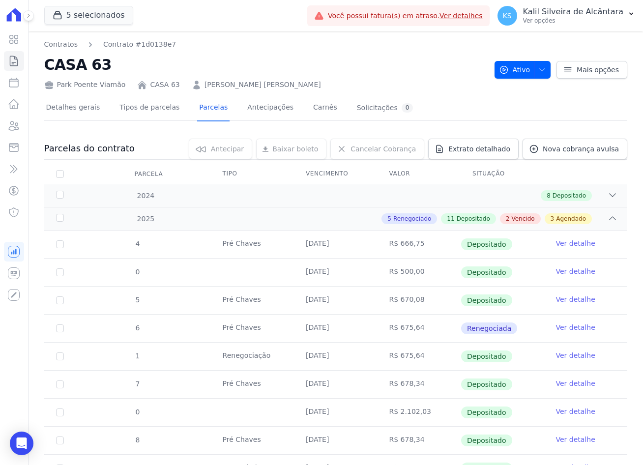
click at [243, 86] on link "[PERSON_NAME] [PERSON_NAME]" at bounding box center [263, 85] width 117 height 10
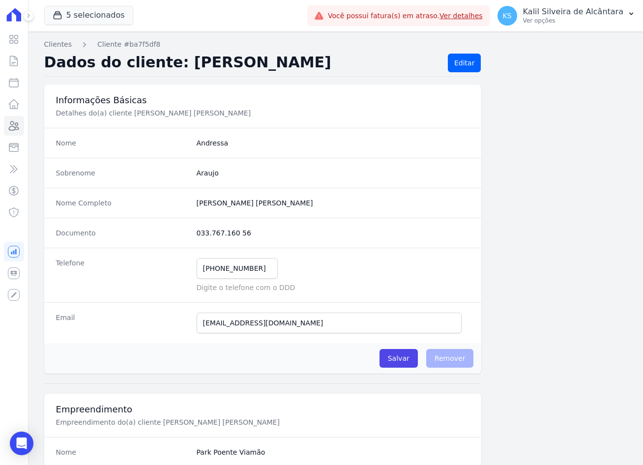
drag, startPoint x: 245, startPoint y: 233, endPoint x: 190, endPoint y: 232, distance: 54.6
click at [190, 232] on div "Documento 033.767.160 56" at bounding box center [263, 233] width 438 height 30
click at [176, 266] on div "Telefone [PHONE_NUMBER] Mensagem de SMS ainda não enviada.. Mensagem de [PERSON…" at bounding box center [263, 275] width 438 height 55
drag, startPoint x: 285, startPoint y: 324, endPoint x: 156, endPoint y: 329, distance: 128.9
click at [156, 329] on div "Email [EMAIL_ADDRESS][DOMAIN_NAME] E-mail enviado. Aguardando confirmação.." at bounding box center [263, 322] width 438 height 41
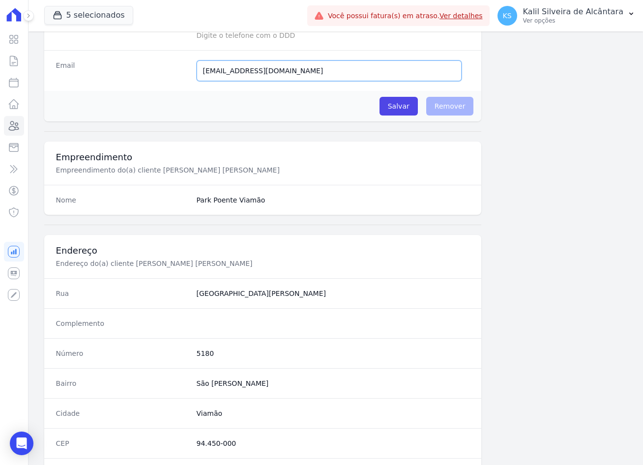
scroll to position [295, 0]
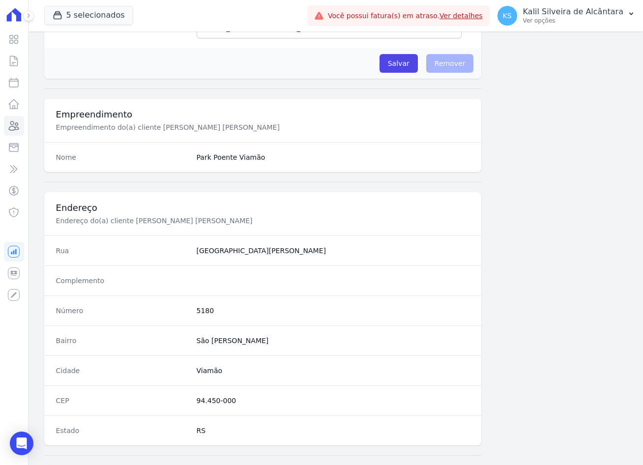
drag, startPoint x: 230, startPoint y: 400, endPoint x: 194, endPoint y: 404, distance: 36.1
click at [194, 404] on div "CEP 94.450-000" at bounding box center [263, 401] width 438 height 30
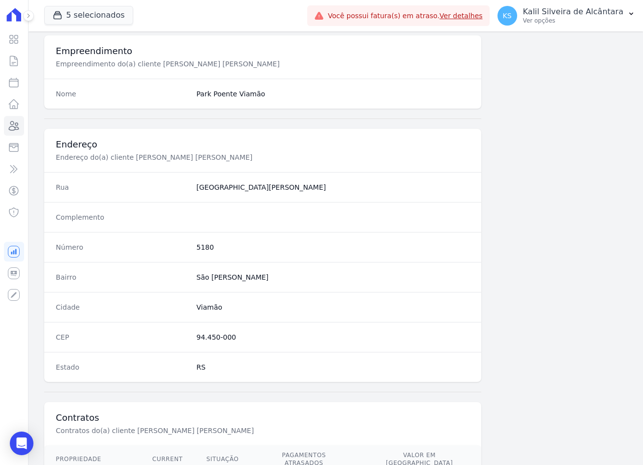
scroll to position [455, 0]
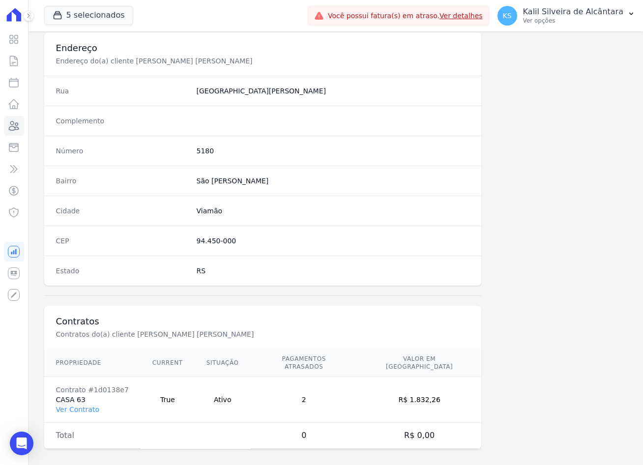
drag, startPoint x: 423, startPoint y: 394, endPoint x: 453, endPoint y: 394, distance: 31.0
click at [453, 394] on td "R$ 1.832,26" at bounding box center [420, 400] width 124 height 46
click at [91, 406] on link "Ver Contrato" at bounding box center [77, 410] width 43 height 8
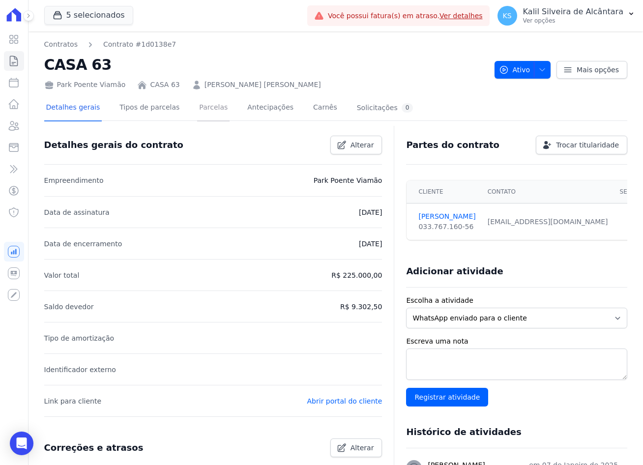
click at [197, 112] on link "Parcelas" at bounding box center [213, 108] width 32 height 26
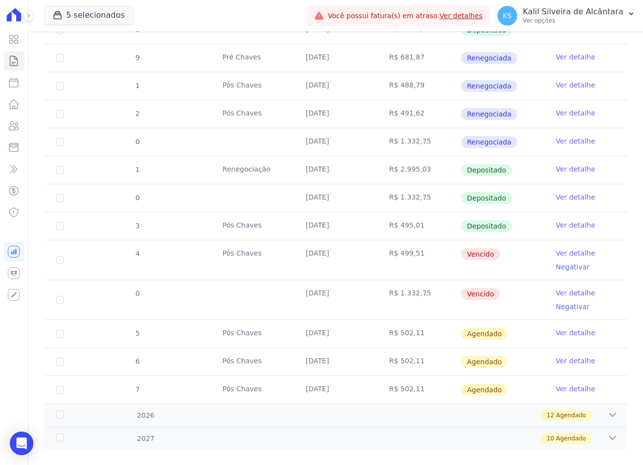
scroll to position [453, 0]
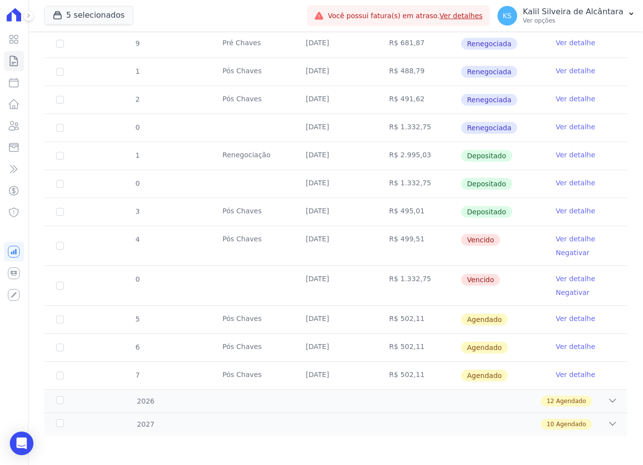
drag, startPoint x: 303, startPoint y: 241, endPoint x: 346, endPoint y: 244, distance: 42.4
click at [346, 244] on td "[DATE]" at bounding box center [335, 245] width 83 height 39
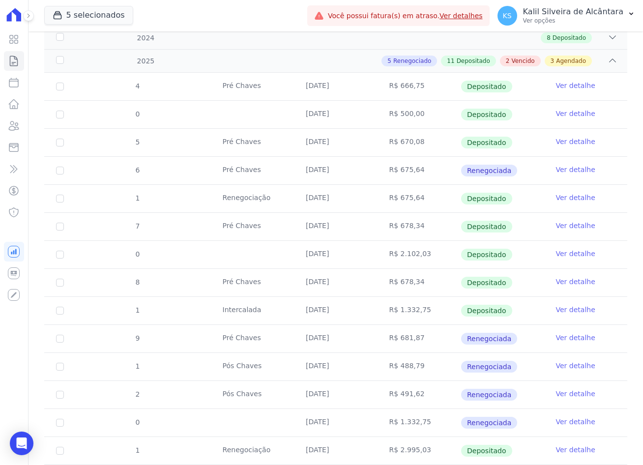
scroll to position [10, 0]
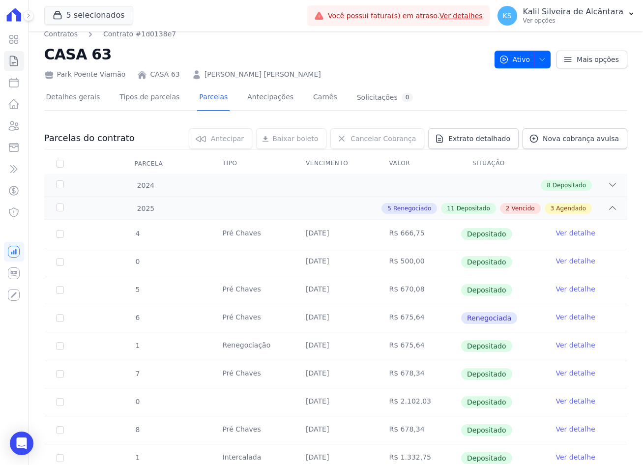
click at [214, 70] on link "[PERSON_NAME] [PERSON_NAME]" at bounding box center [263, 74] width 117 height 10
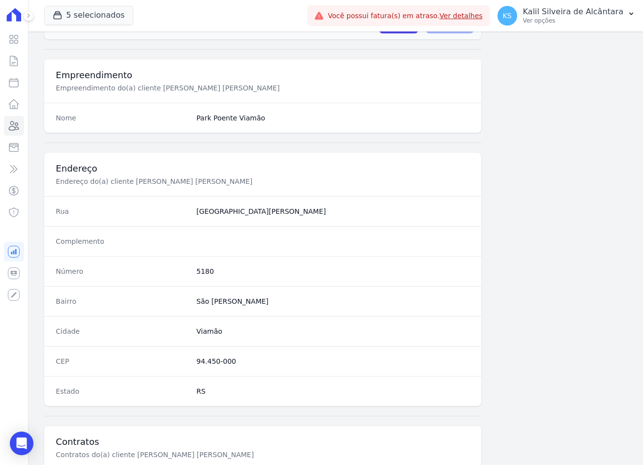
scroll to position [455, 0]
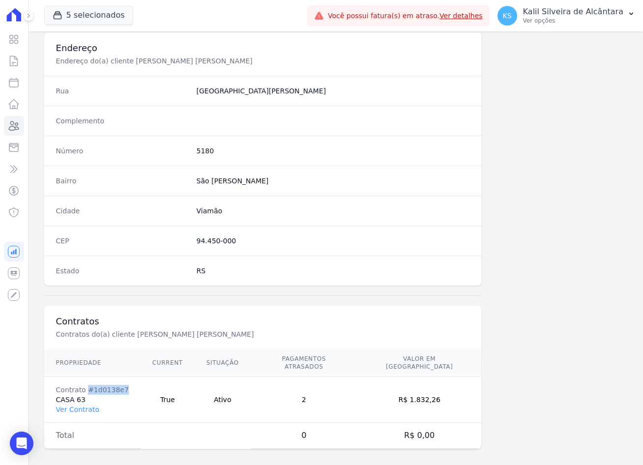
drag, startPoint x: 107, startPoint y: 384, endPoint x: 87, endPoint y: 383, distance: 20.7
click at [87, 385] on div "Contrato #1d0138e7" at bounding box center [92, 390] width 73 height 10
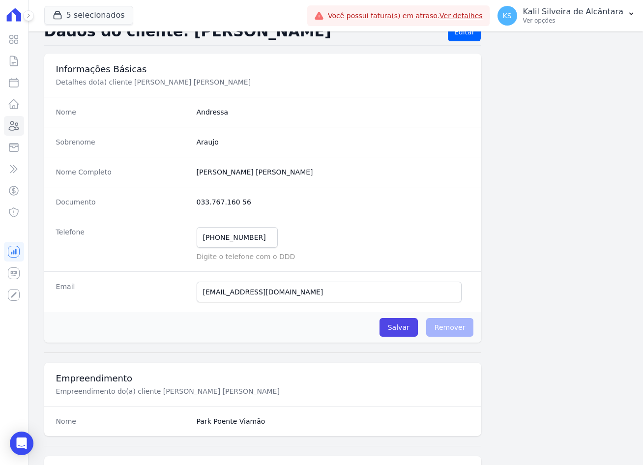
scroll to position [0, 0]
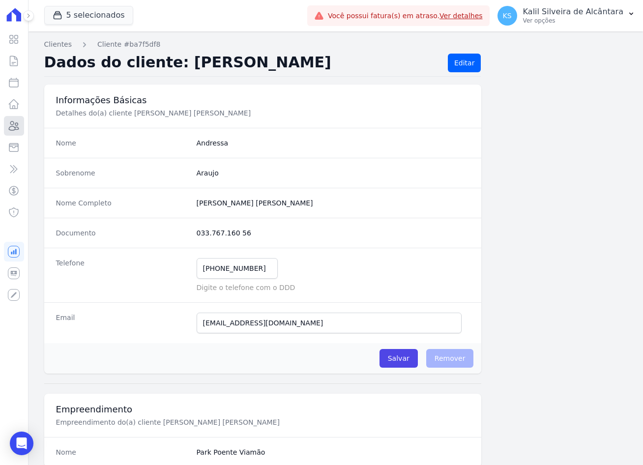
click at [12, 128] on icon at bounding box center [14, 126] width 12 height 12
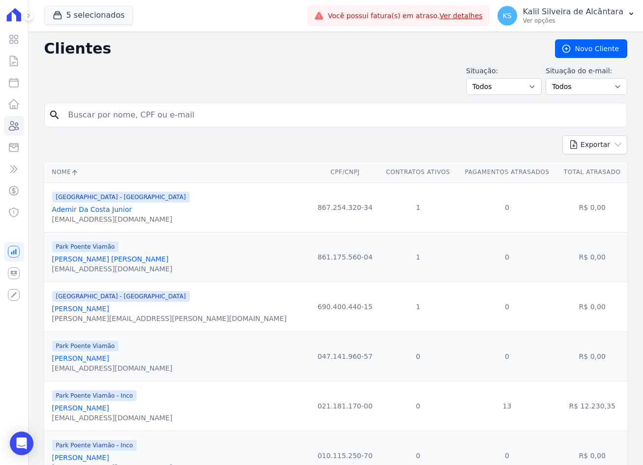
click at [223, 122] on input "search" at bounding box center [342, 115] width 561 height 20
type input "[PERSON_NAME] cp"
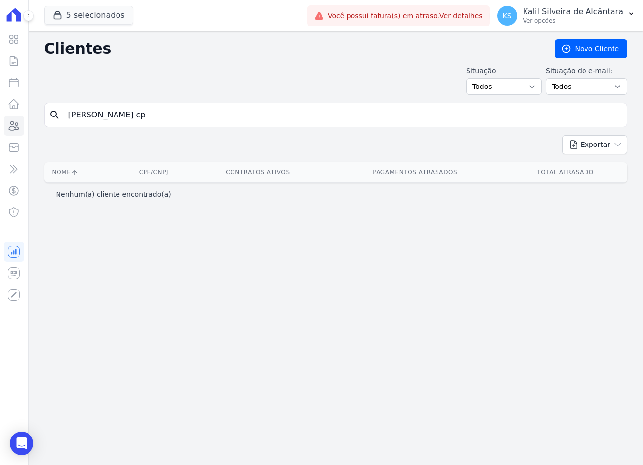
click at [220, 100] on div "Clientes [GEOGRAPHIC_DATA] Situação: Todos Adimplentes Inadimplentes Situação d…" at bounding box center [336, 248] width 615 height 434
click at [223, 109] on input "[PERSON_NAME] cp" at bounding box center [342, 115] width 561 height 20
type input "[PERSON_NAME] c"
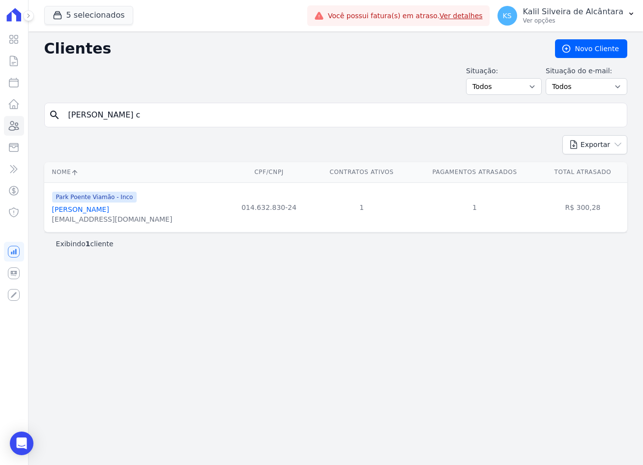
click at [105, 200] on span "Park Poente Viamão - Inco" at bounding box center [94, 197] width 85 height 11
click at [105, 206] on link "[PERSON_NAME]" at bounding box center [80, 210] width 57 height 8
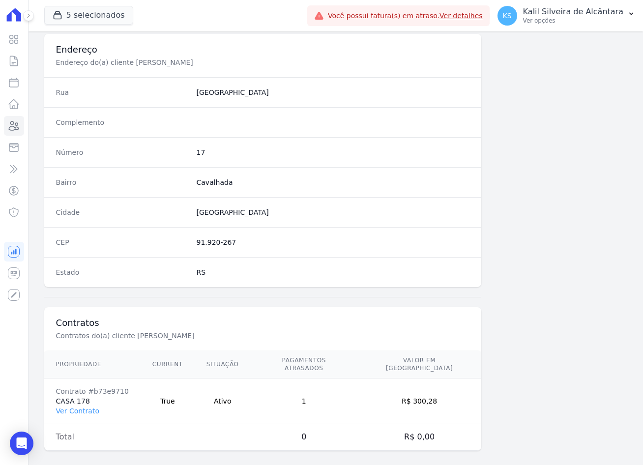
scroll to position [455, 0]
click at [88, 406] on link "Ver Contrato" at bounding box center [77, 410] width 43 height 8
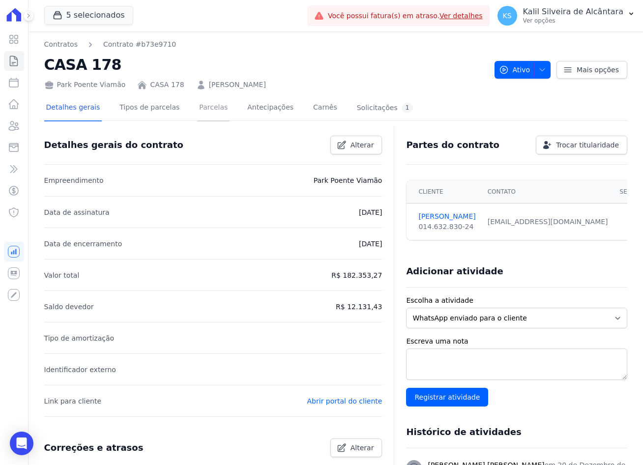
click at [197, 110] on link "Parcelas" at bounding box center [213, 108] width 32 height 26
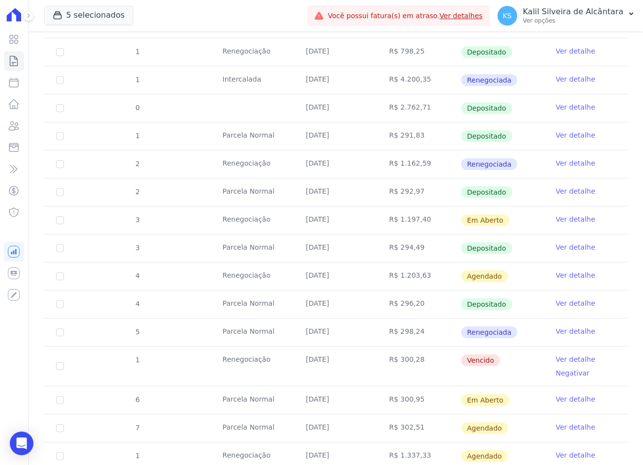
scroll to position [443, 0]
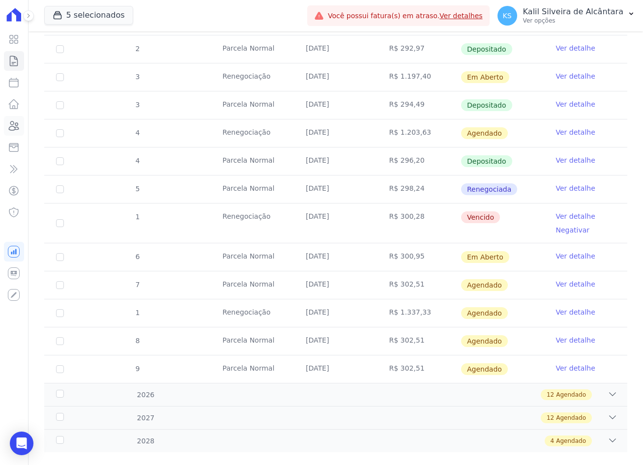
click at [14, 128] on icon at bounding box center [14, 126] width 12 height 12
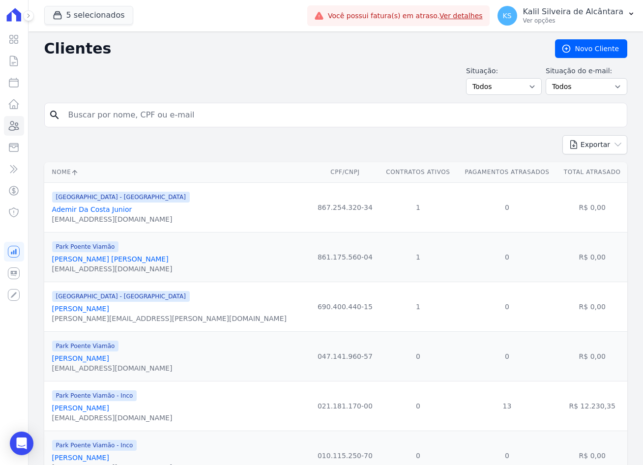
click at [147, 121] on input "search" at bounding box center [342, 115] width 561 height 20
click at [147, 121] on input "[PERSON_NAME][" at bounding box center [342, 115] width 561 height 20
type input "[PERSON_NAME]"
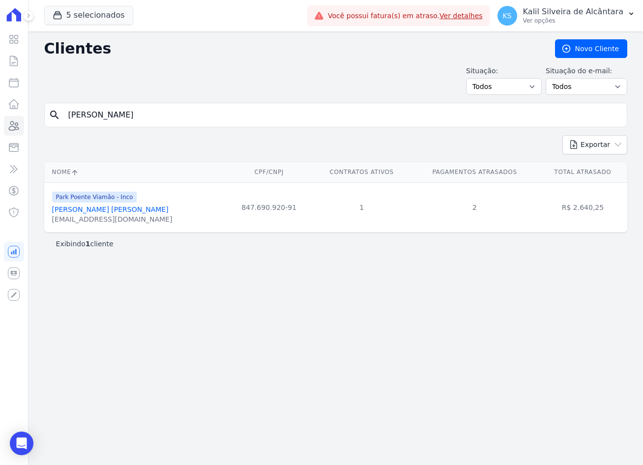
click at [112, 210] on link "[PERSON_NAME] [PERSON_NAME]" at bounding box center [110, 210] width 117 height 8
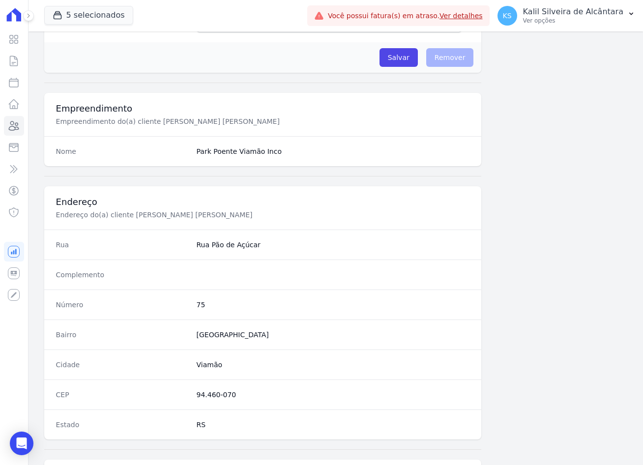
scroll to position [455, 0]
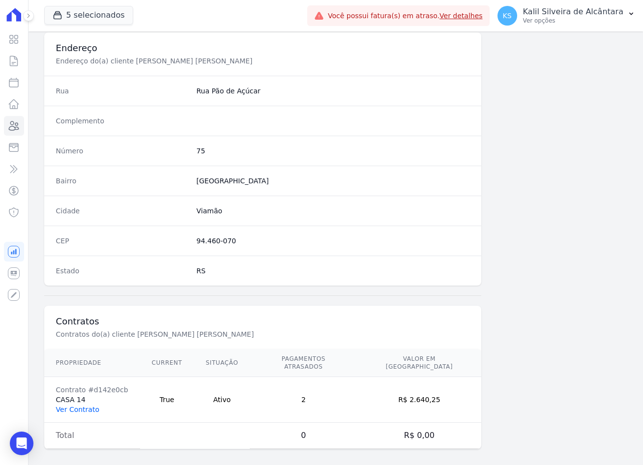
click at [88, 406] on link "Ver Contrato" at bounding box center [77, 410] width 43 height 8
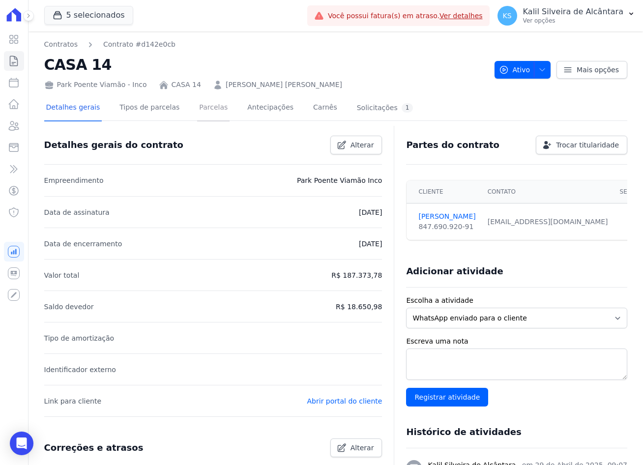
click at [210, 112] on link "Parcelas" at bounding box center [213, 108] width 32 height 26
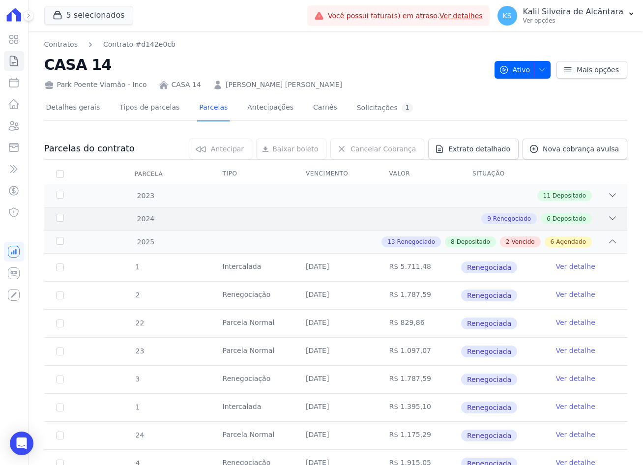
click at [448, 221] on div "9 Renegociado 6 Depositado" at bounding box center [364, 218] width 507 height 11
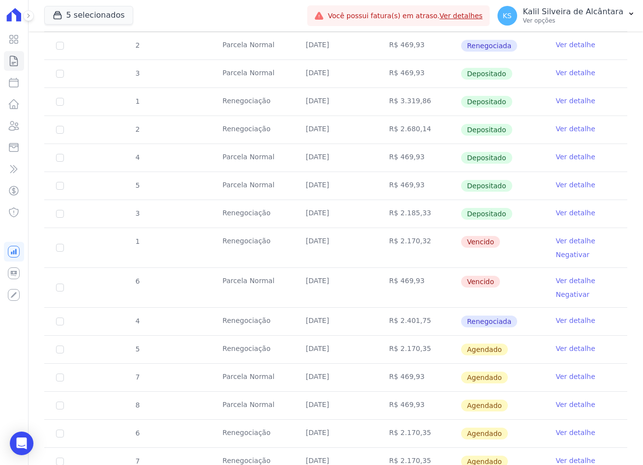
scroll to position [1033, 0]
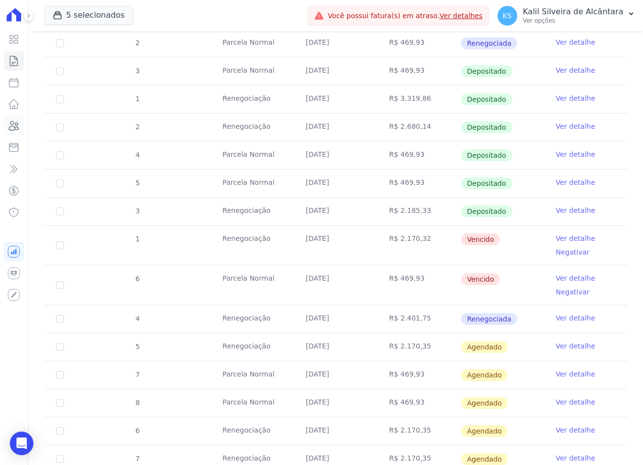
click at [16, 134] on link "Clientes" at bounding box center [14, 126] width 20 height 20
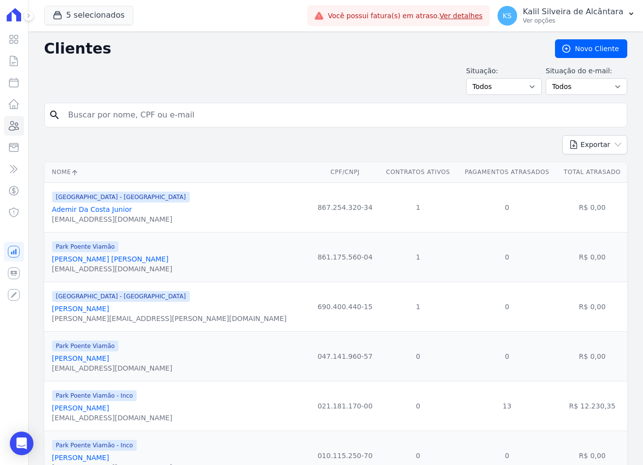
click at [119, 109] on input "search" at bounding box center [342, 115] width 561 height 20
type input "[PERSON_NAME]"
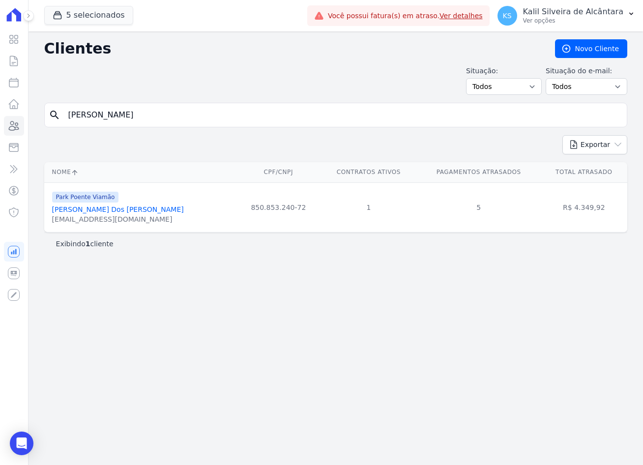
click at [83, 211] on link "[PERSON_NAME] Dos [PERSON_NAME]" at bounding box center [118, 210] width 132 height 8
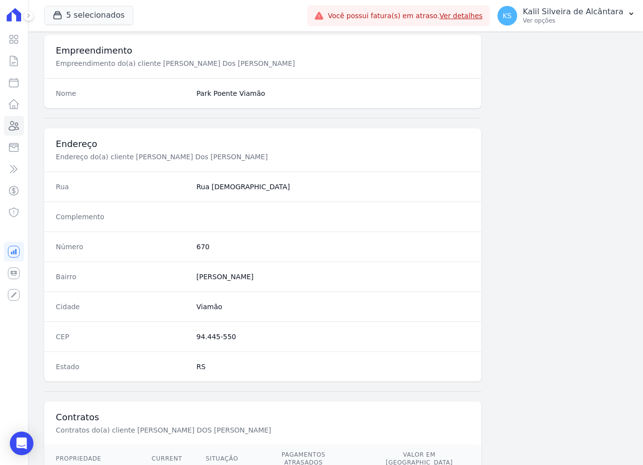
scroll to position [455, 0]
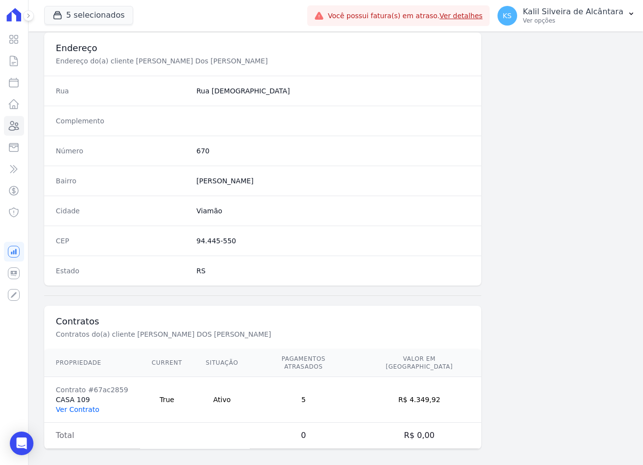
click at [70, 406] on link "Ver Contrato" at bounding box center [77, 410] width 43 height 8
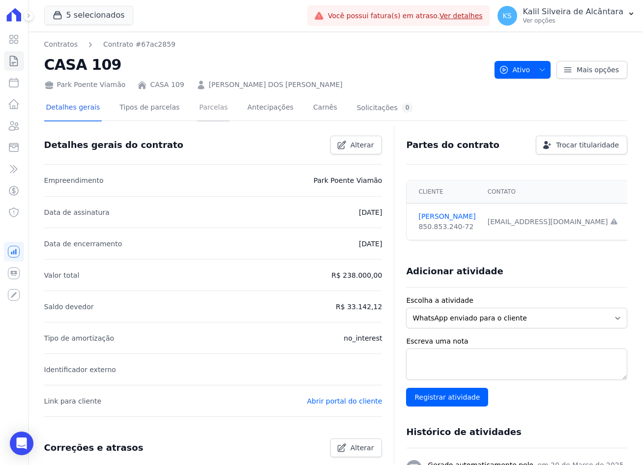
click at [197, 111] on link "Parcelas" at bounding box center [213, 108] width 32 height 26
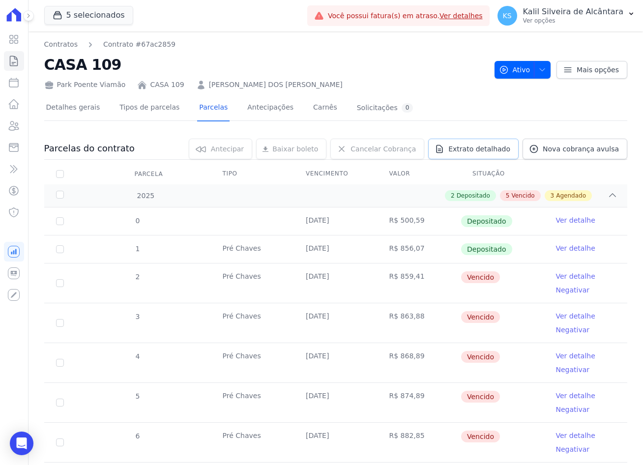
click at [469, 151] on span "Extrato detalhado" at bounding box center [480, 149] width 62 height 10
click at [606, 151] on span "Exportar PDF" at bounding box center [612, 150] width 52 height 10
